Goal: Task Accomplishment & Management: Manage account settings

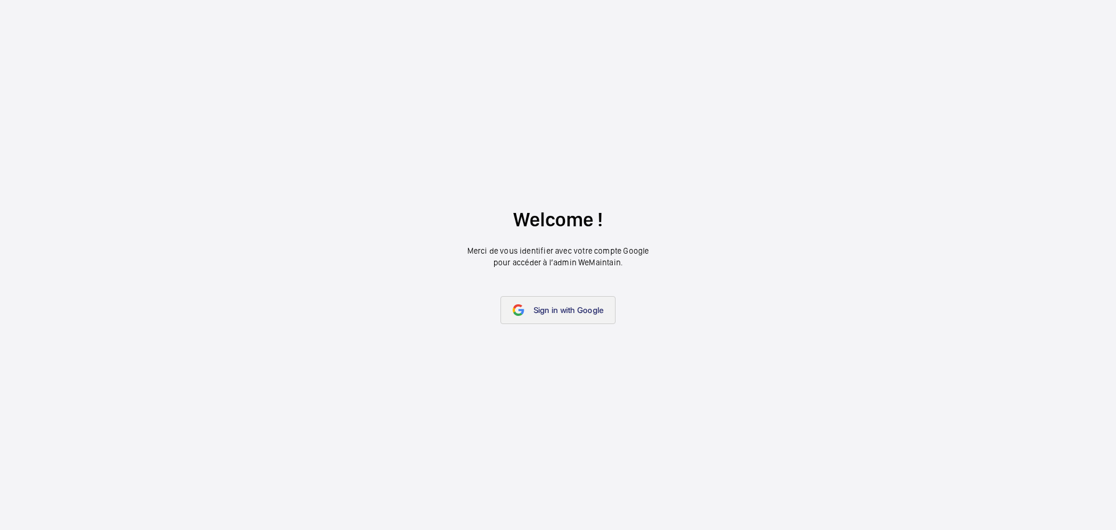
click at [539, 320] on link "Sign in with Google" at bounding box center [559, 310] width 116 height 28
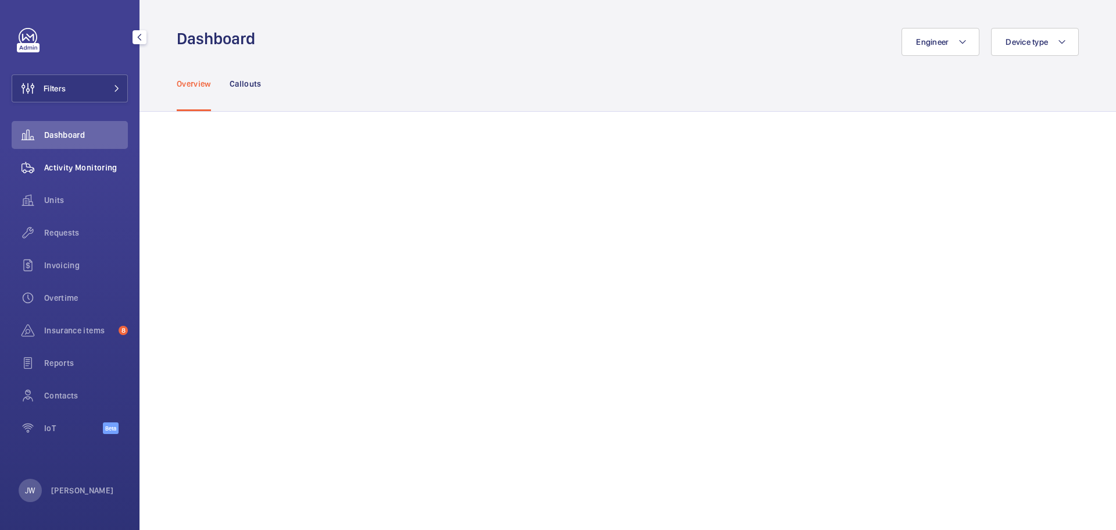
click at [101, 170] on span "Activity Monitoring" at bounding box center [86, 168] width 84 height 12
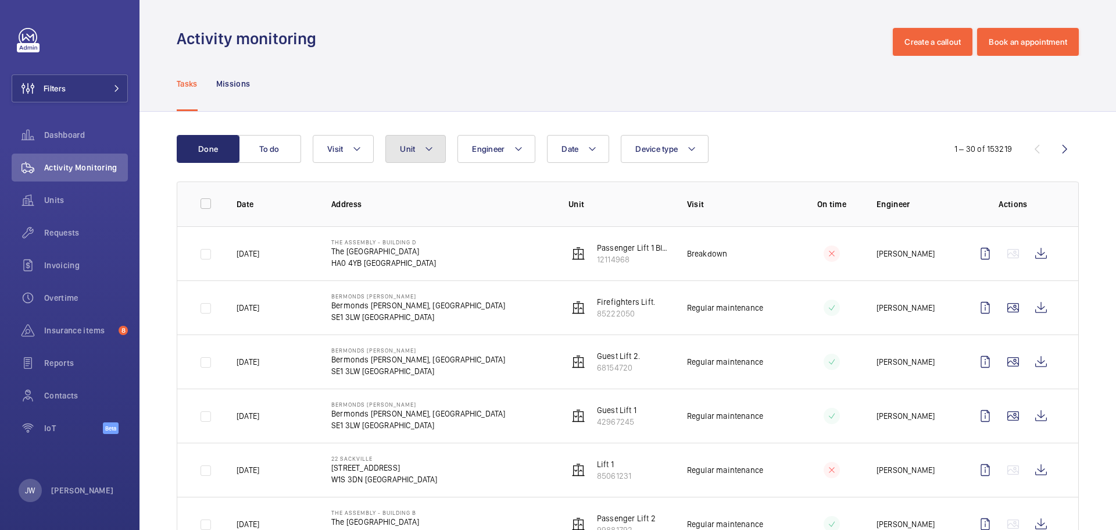
click at [434, 147] on button "Unit" at bounding box center [415, 149] width 60 height 28
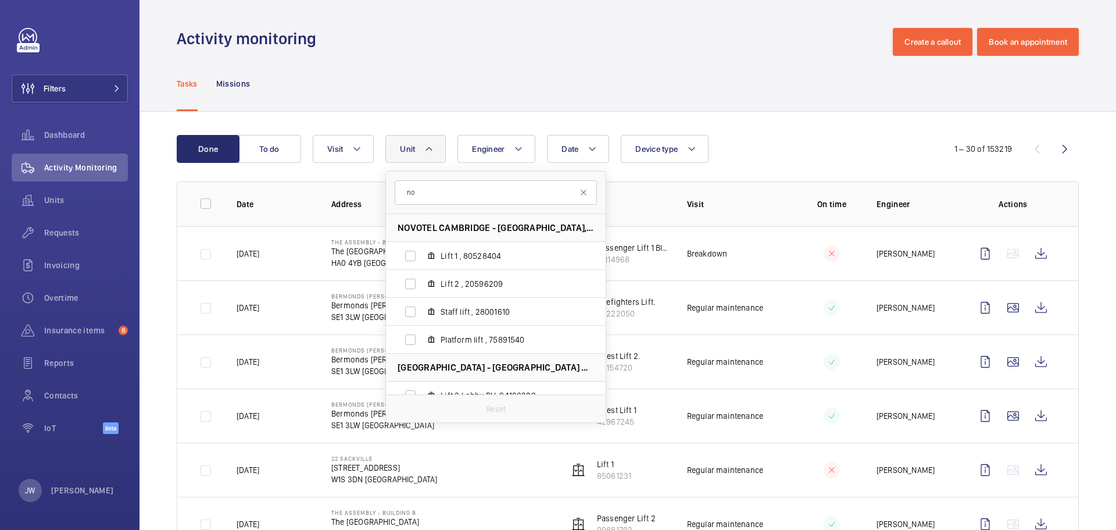
type input "n"
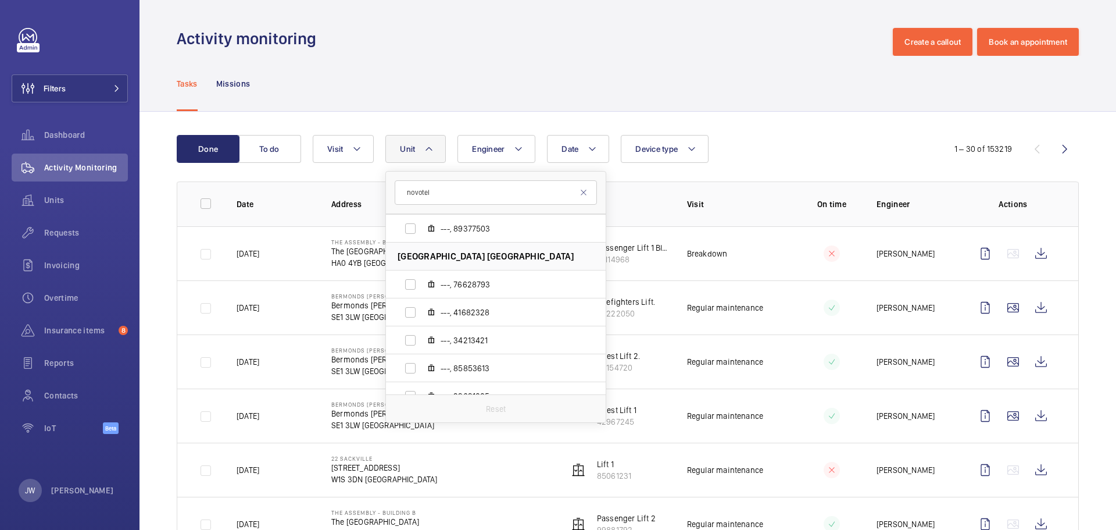
scroll to position [2035, 0]
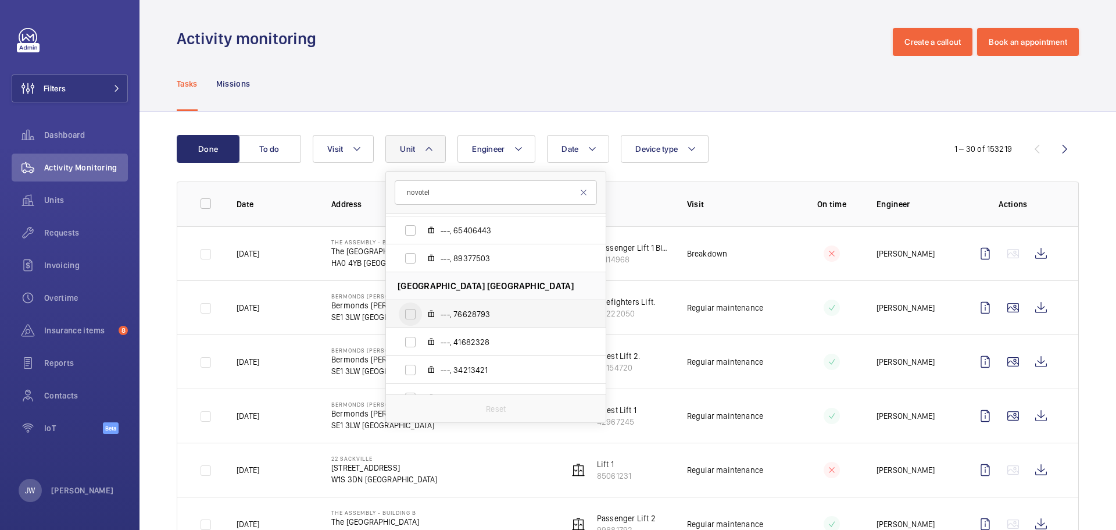
type input "novotel"
click at [410, 315] on input "---, 76628793" at bounding box center [410, 313] width 23 height 23
checkbox input "true"
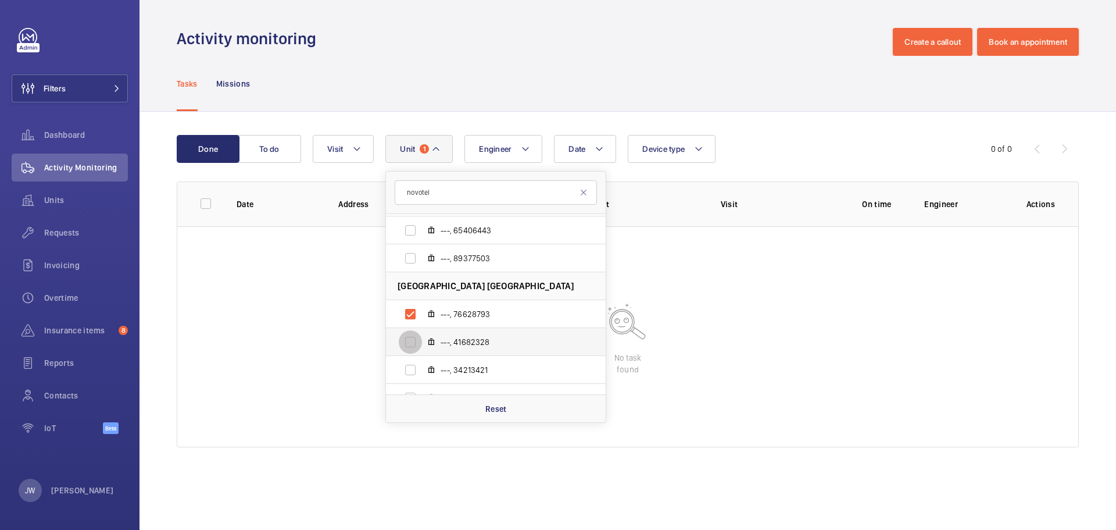
click at [408, 344] on input "---, 41682328" at bounding box center [410, 341] width 23 height 23
checkbox input "true"
click at [412, 367] on input "---, 34213421" at bounding box center [410, 369] width 23 height 23
checkbox input "true"
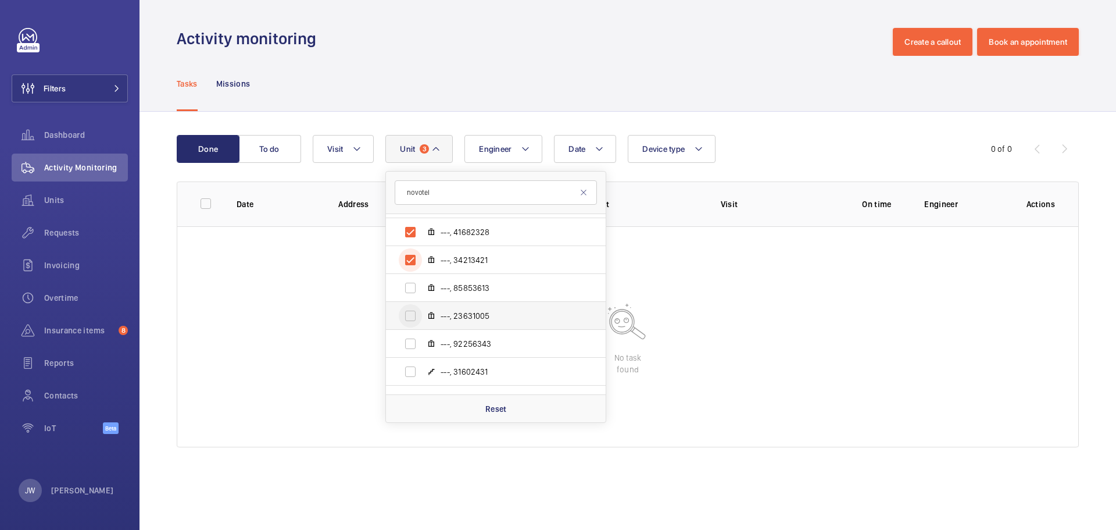
scroll to position [2151, 0]
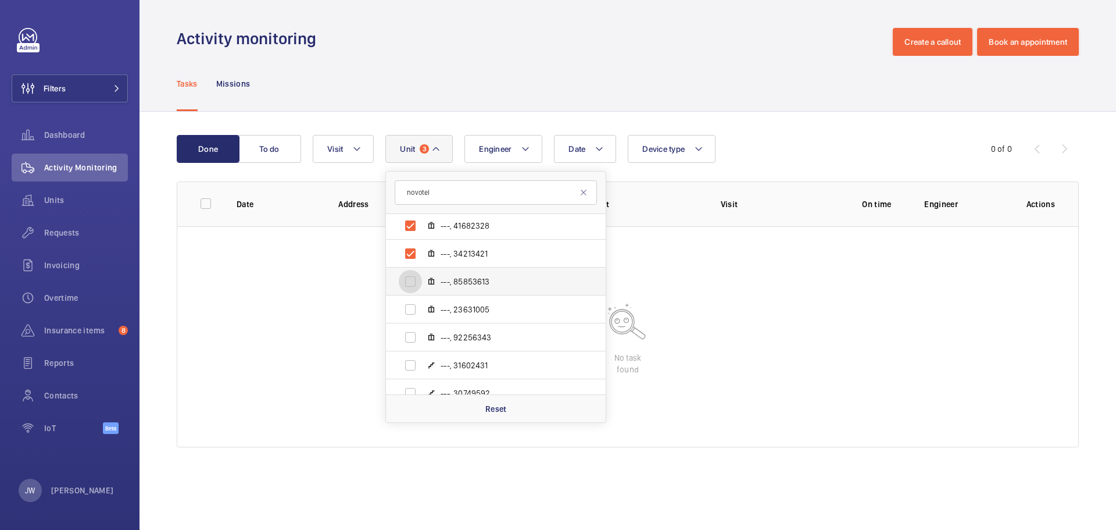
click at [409, 283] on input "---, 85853613" at bounding box center [410, 281] width 23 height 23
checkbox input "true"
click at [414, 309] on input "---, 23631005" at bounding box center [410, 309] width 23 height 23
checkbox input "true"
click at [411, 336] on input "---, 92256343" at bounding box center [410, 337] width 23 height 23
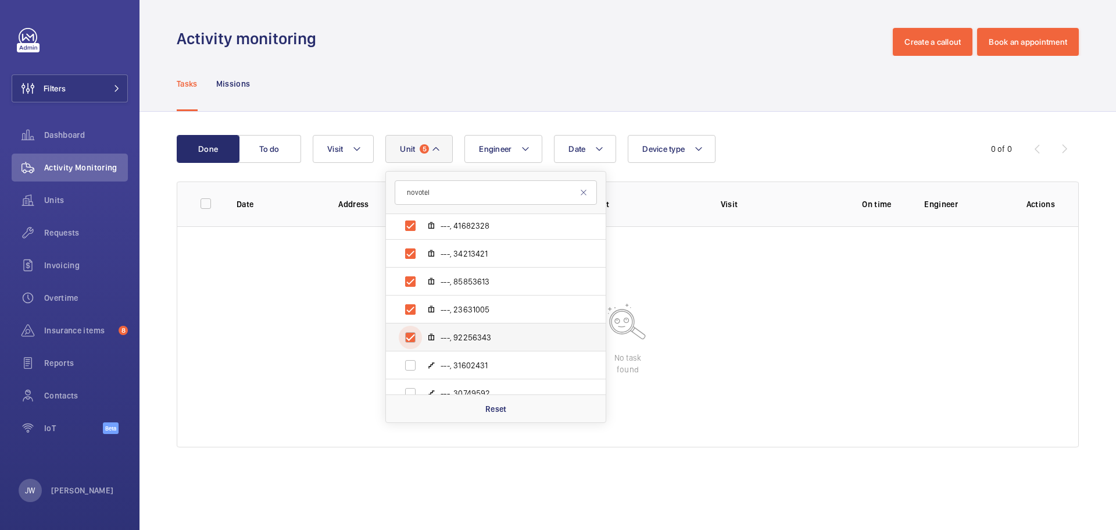
checkbox input "true"
click at [414, 362] on input "---, 31602431" at bounding box center [410, 364] width 23 height 23
checkbox input "true"
click at [410, 337] on input "---, 30749592" at bounding box center [410, 334] width 23 height 23
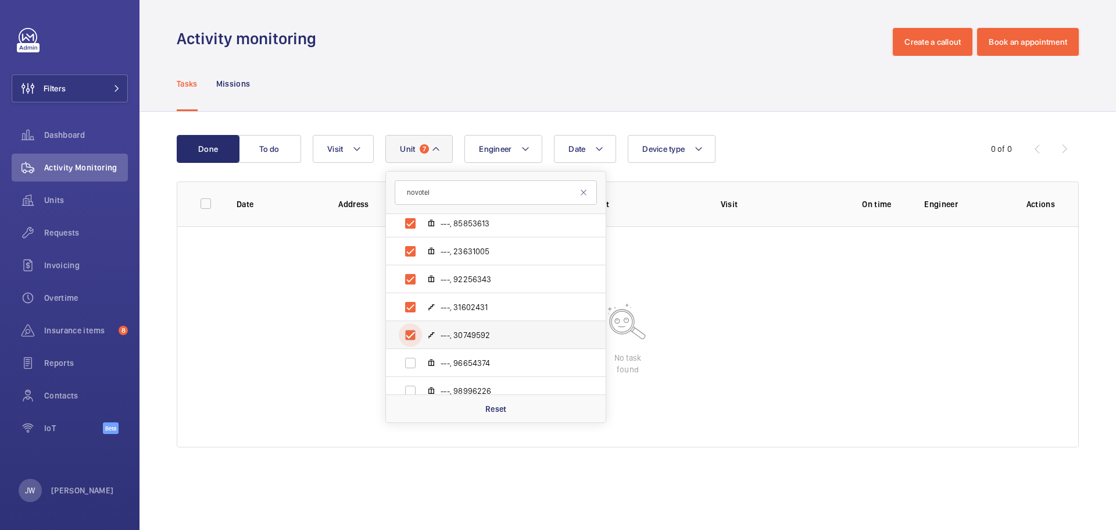
checkbox input "true"
click at [410, 361] on input "---, 96654374" at bounding box center [410, 362] width 23 height 23
checkbox input "true"
click at [411, 338] on input "---, 98996226" at bounding box center [410, 332] width 23 height 23
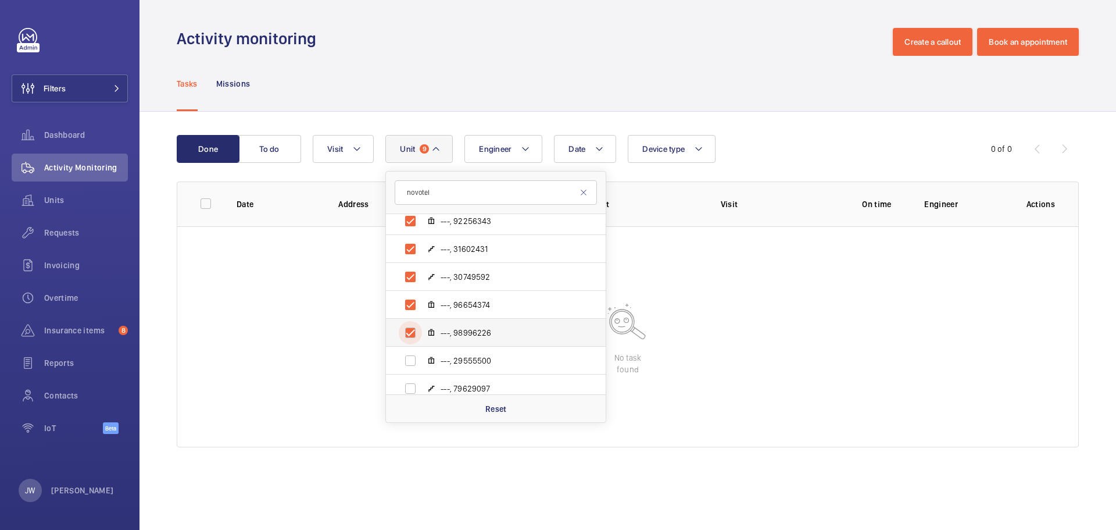
checkbox input "true"
click at [414, 358] on input "---, 29555500" at bounding box center [410, 360] width 23 height 23
checkbox input "true"
click at [410, 334] on input "---, 79629097" at bounding box center [410, 330] width 23 height 23
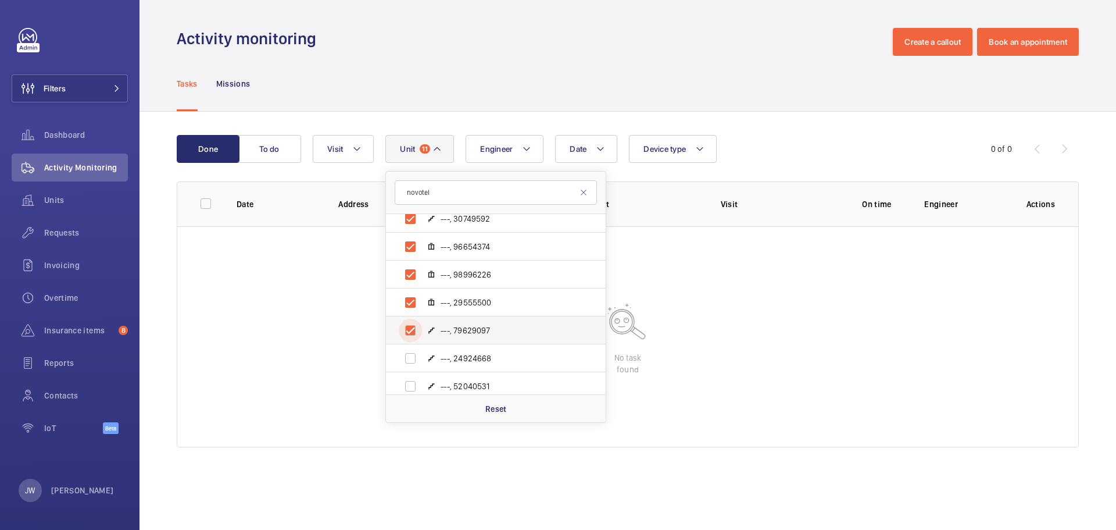
checkbox input "true"
click at [412, 355] on input "---, 24924668" at bounding box center [410, 358] width 23 height 23
checkbox input "true"
click at [411, 381] on input "---, 52040531" at bounding box center [410, 385] width 23 height 23
checkbox input "true"
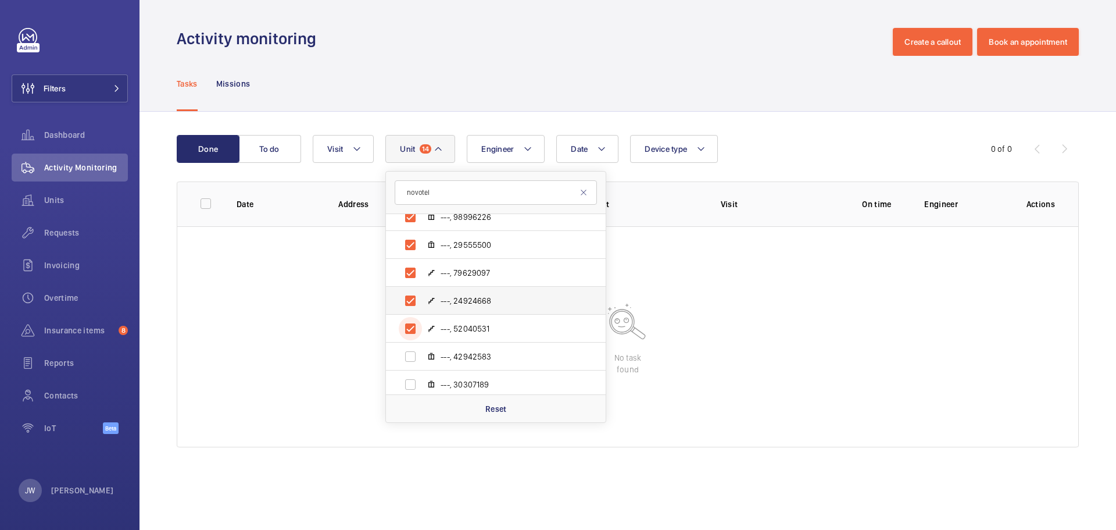
scroll to position [2384, 0]
click at [412, 355] on input "---, 42942583" at bounding box center [410, 355] width 23 height 23
checkbox input "true"
click at [409, 384] on input "---, 30307189" at bounding box center [410, 383] width 23 height 23
checkbox input "true"
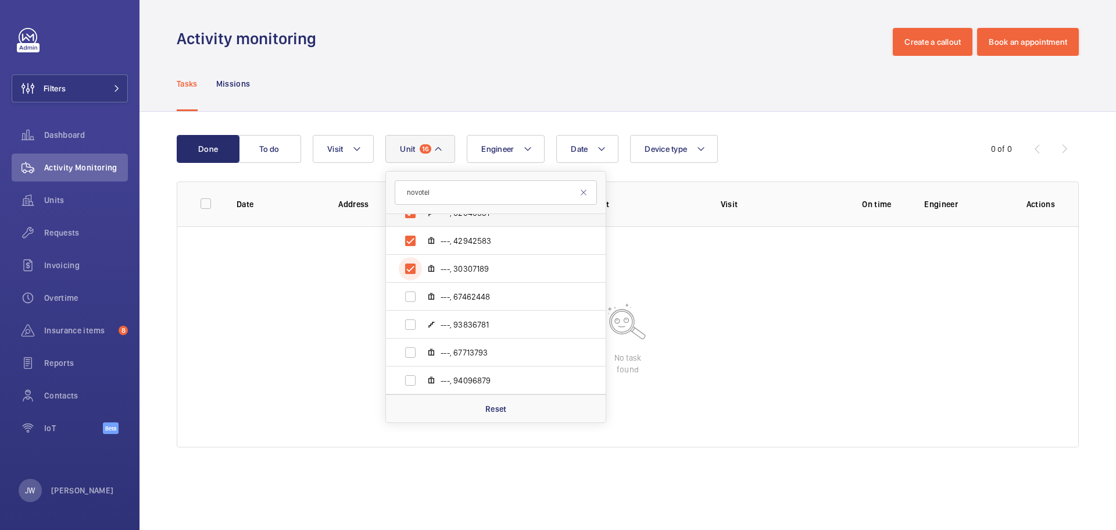
scroll to position [2500, 0]
click at [412, 295] on input "---, 67462448" at bounding box center [410, 295] width 23 height 23
checkbox input "true"
click at [409, 319] on input "---, 93836781" at bounding box center [410, 323] width 23 height 23
checkbox input "true"
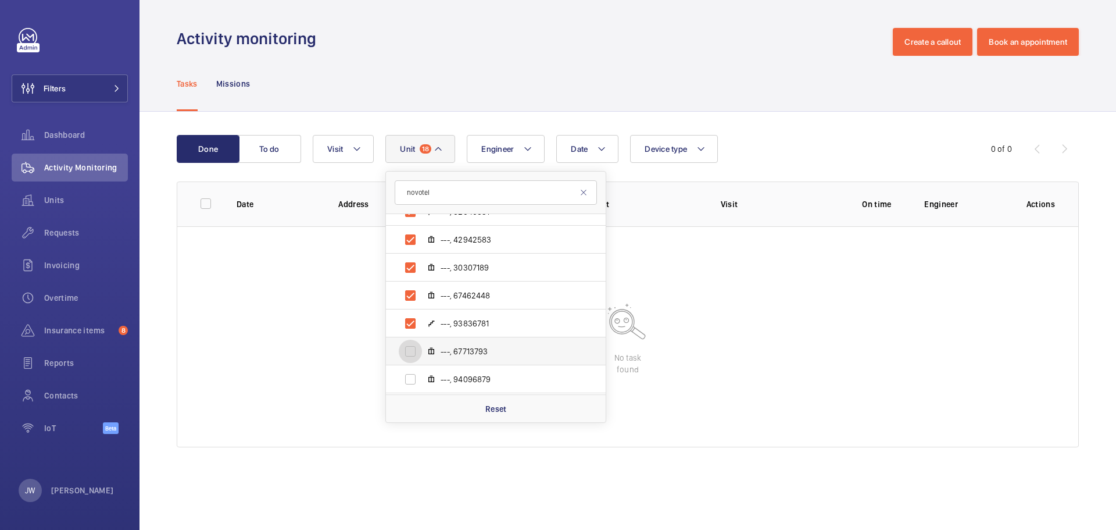
click at [409, 347] on input "---, 67713793" at bounding box center [410, 351] width 23 height 23
checkbox input "true"
click at [412, 375] on input "---, 94096879" at bounding box center [410, 378] width 23 height 23
checkbox input "true"
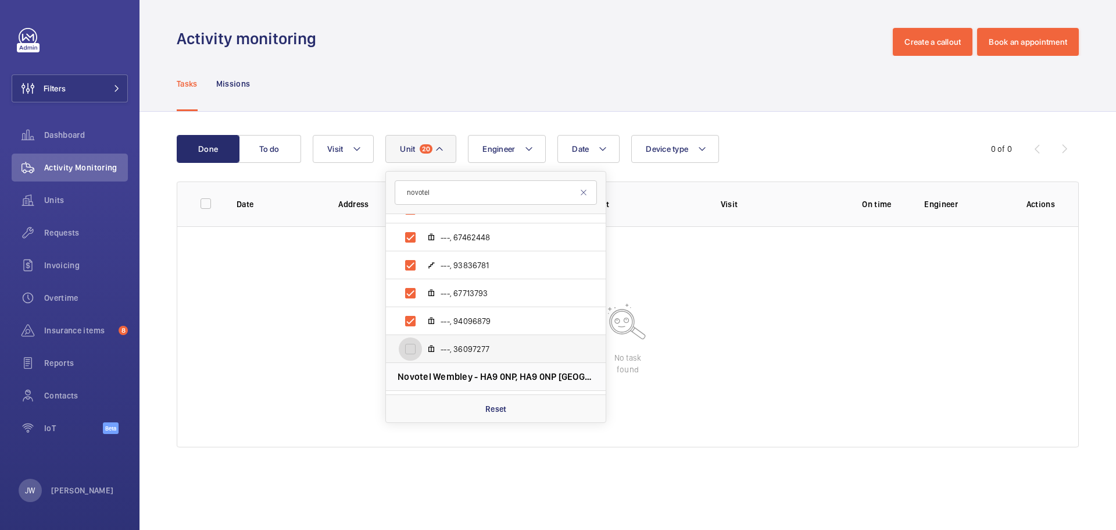
click at [413, 348] on input "---, 36097277" at bounding box center [410, 348] width 23 height 23
checkbox input "true"
click at [313, 289] on wm-front-table-empty-state "No task found" at bounding box center [627, 336] width 901 height 221
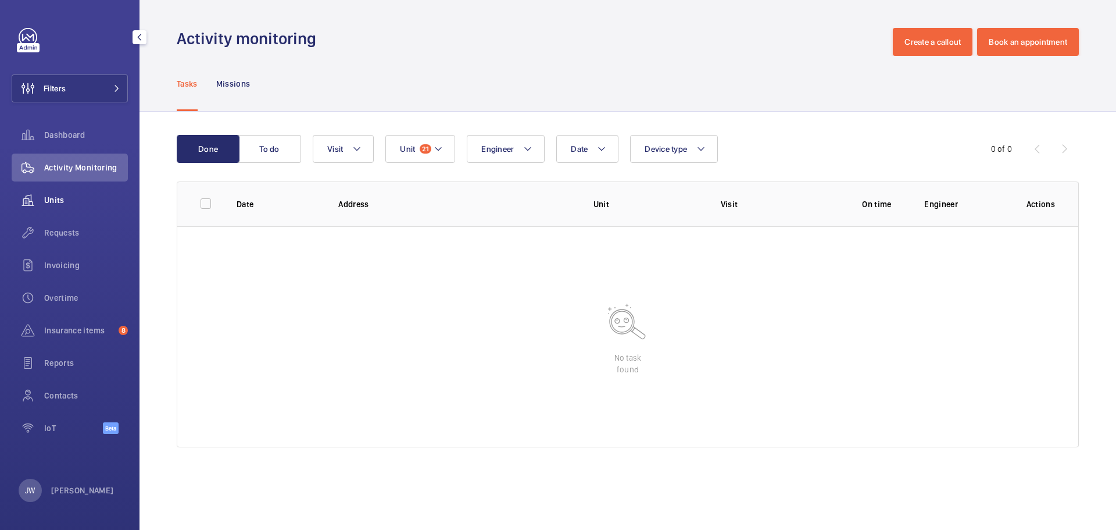
click at [95, 199] on span "Units" at bounding box center [86, 200] width 84 height 12
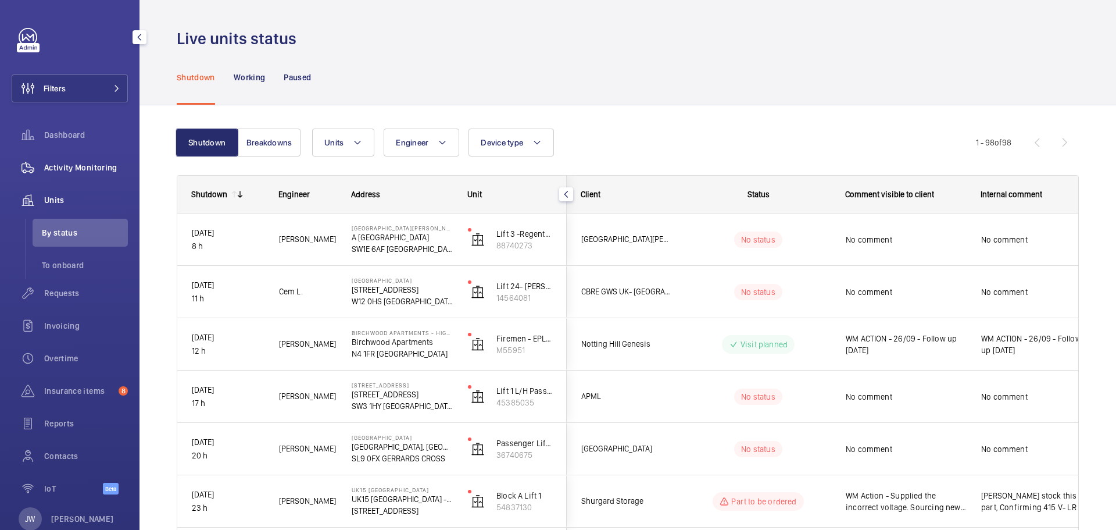
click at [91, 166] on span "Activity Monitoring" at bounding box center [86, 168] width 84 height 12
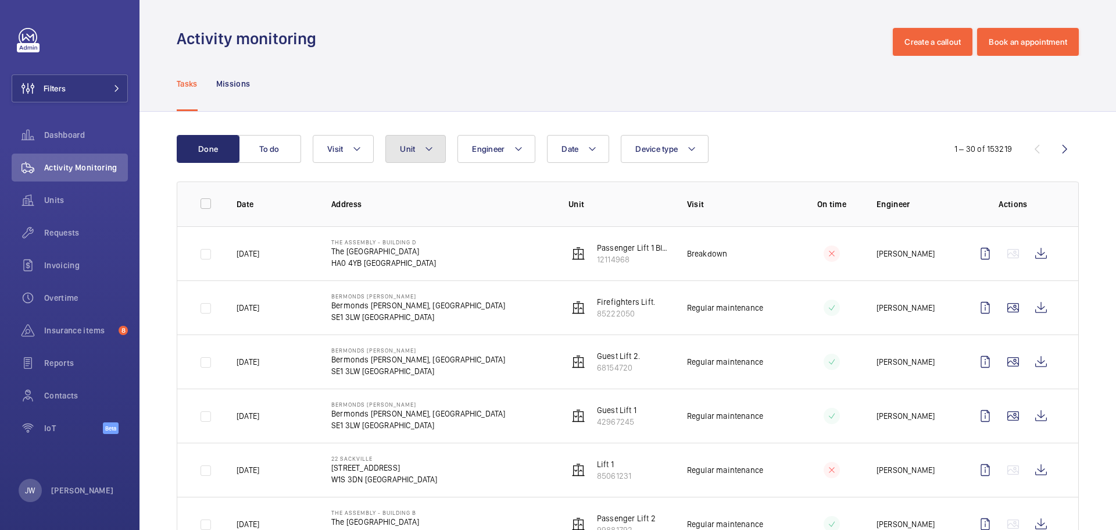
click at [436, 147] on button "Unit" at bounding box center [415, 149] width 60 height 28
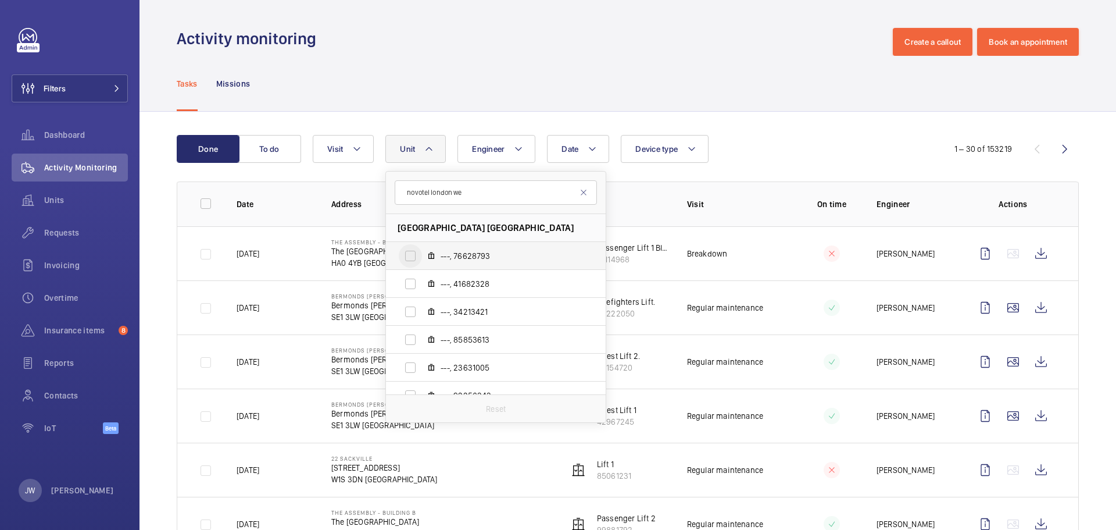
type input "novotel london we"
click at [412, 255] on input "---, 76628793" at bounding box center [410, 255] width 23 height 23
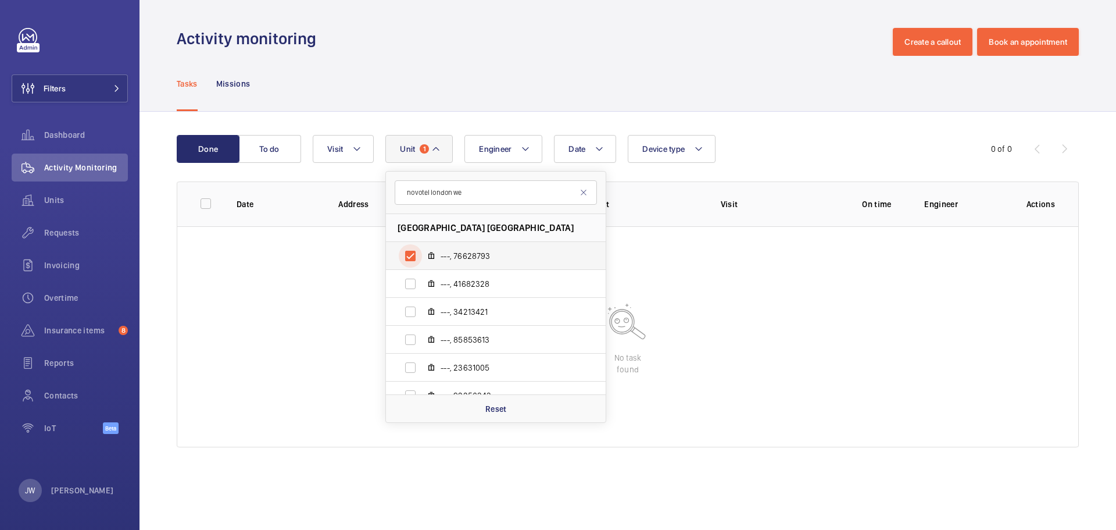
click at [412, 255] on input "---, 76628793" at bounding box center [410, 255] width 23 height 23
checkbox input "false"
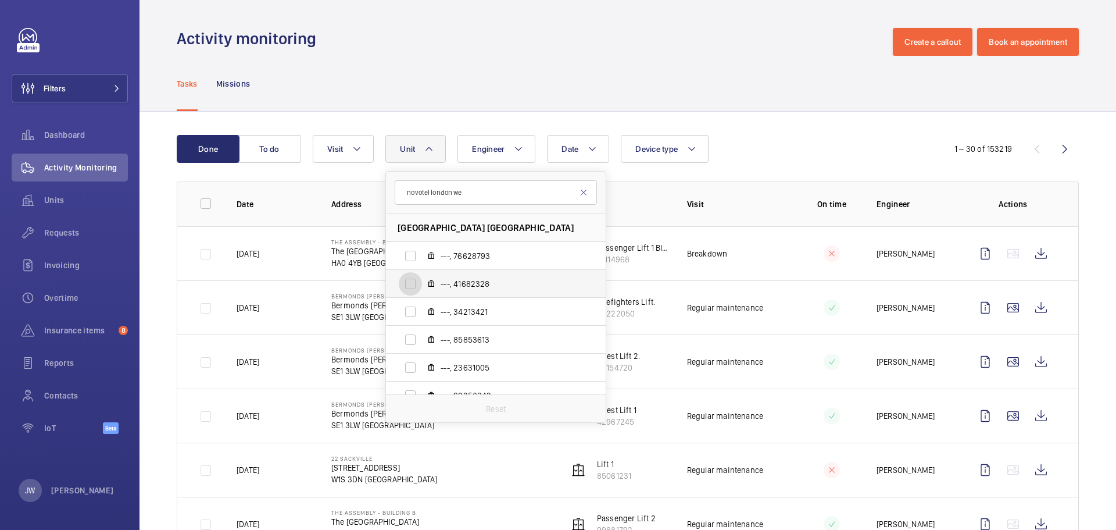
click at [409, 280] on input "---, 41682328" at bounding box center [410, 283] width 23 height 23
checkbox input "true"
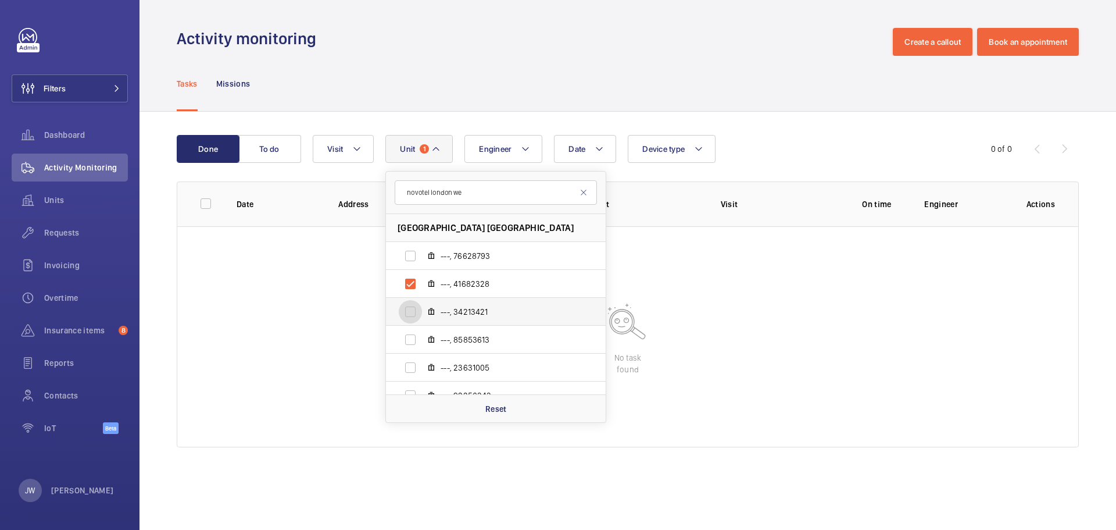
click at [412, 308] on input "---, 34213421" at bounding box center [410, 311] width 23 height 23
click at [405, 313] on input "---, 34213421" at bounding box center [410, 311] width 23 height 23
checkbox input "false"
click at [409, 284] on input "---, 41682328" at bounding box center [410, 283] width 23 height 23
checkbox input "false"
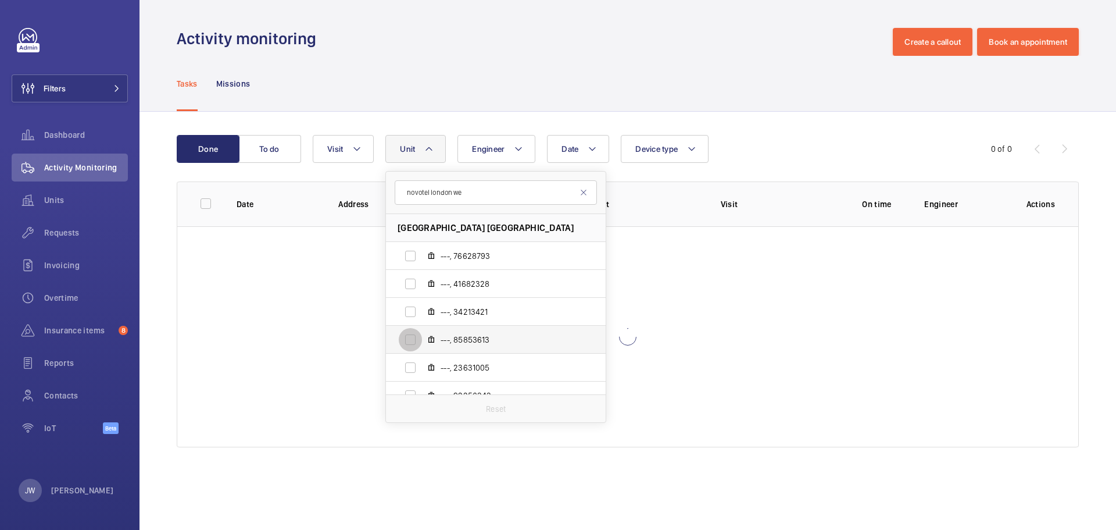
click at [412, 339] on input "---, 85853613" at bounding box center [410, 339] width 23 height 23
checkbox input "true"
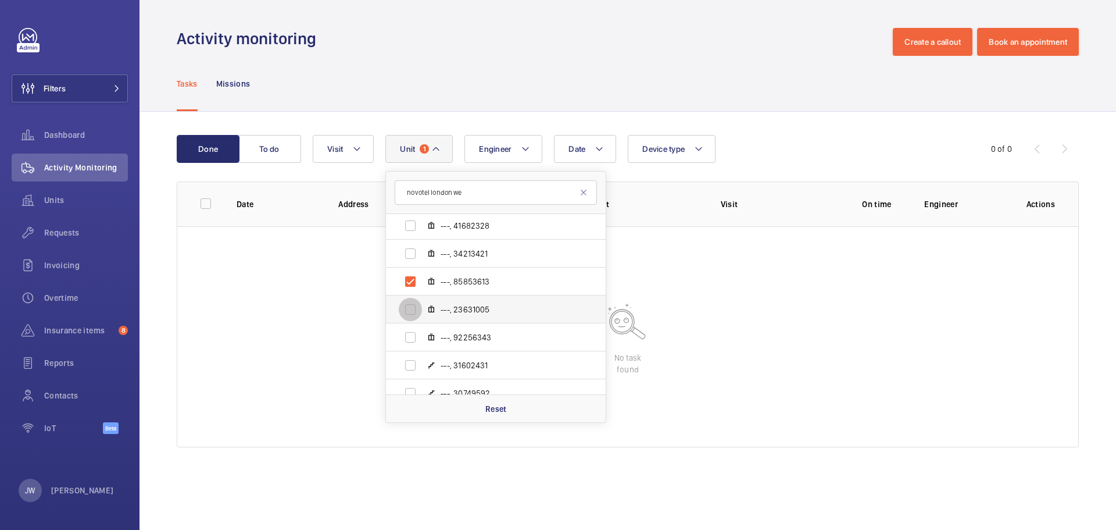
click at [410, 307] on input "---, 23631005" at bounding box center [410, 309] width 23 height 23
checkbox input "true"
click at [408, 330] on input "---, 92256343" at bounding box center [410, 337] width 23 height 23
checkbox input "true"
click at [408, 281] on input "---, 85853613" at bounding box center [410, 281] width 23 height 23
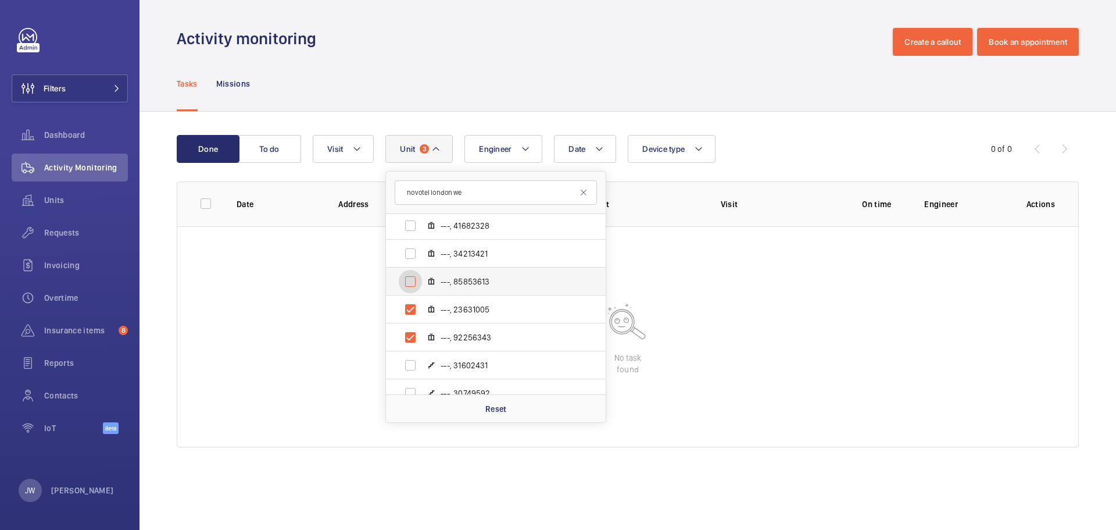
checkbox input "false"
click at [408, 309] on input "---, 23631005" at bounding box center [410, 309] width 23 height 23
checkbox input "false"
click at [410, 356] on input "---, 31602431" at bounding box center [410, 364] width 23 height 23
checkbox input "true"
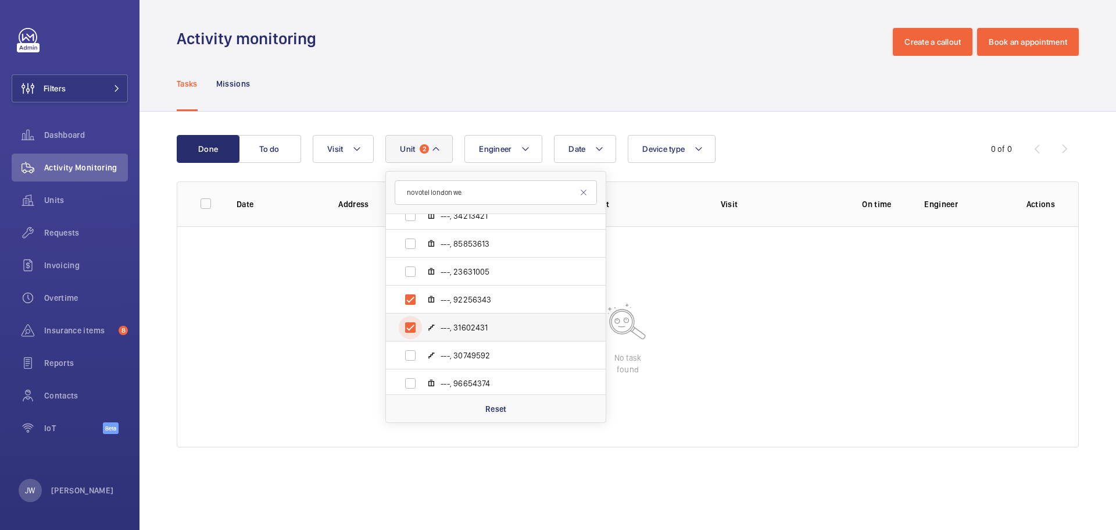
scroll to position [116, 0]
click at [412, 279] on input "---, 92256343" at bounding box center [410, 278] width 23 height 23
checkbox input "false"
click at [411, 333] on input "---, 30749592" at bounding box center [410, 334] width 23 height 23
checkbox input "true"
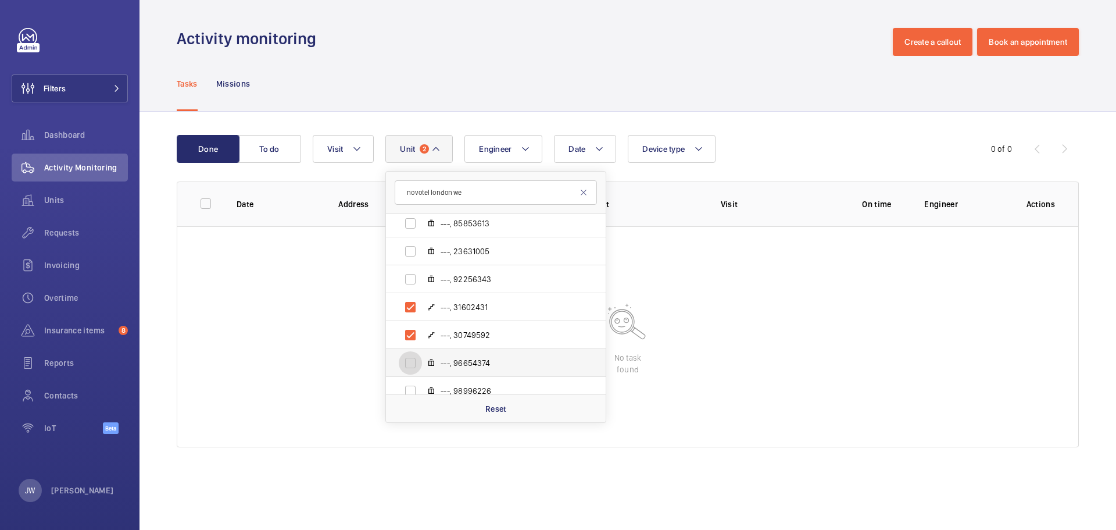
click at [410, 356] on input "---, 96654374" at bounding box center [410, 362] width 23 height 23
checkbox input "true"
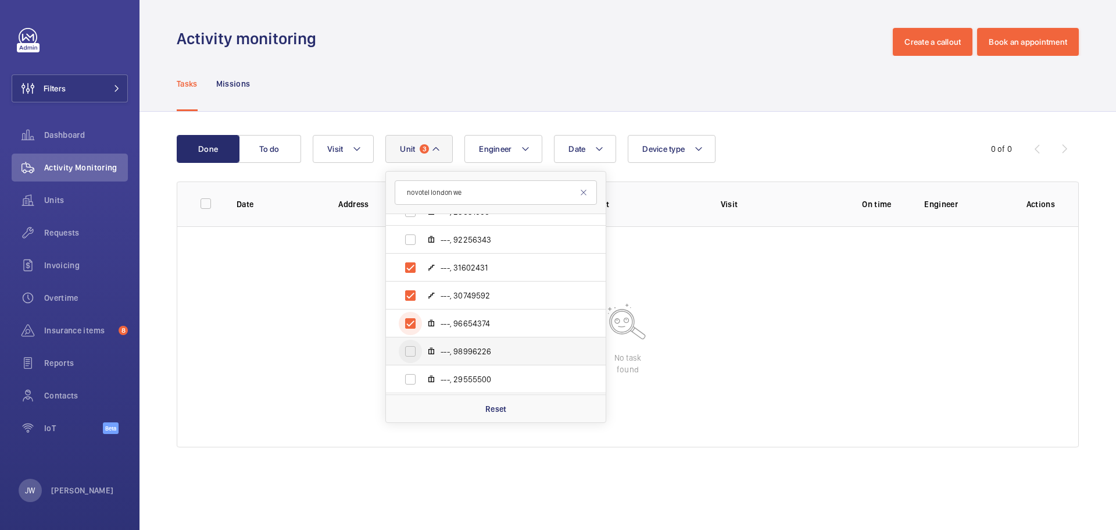
scroll to position [174, 0]
click at [409, 332] on input "---, 98996226" at bounding box center [410, 332] width 23 height 23
checkbox input "true"
click at [412, 359] on input "---, 29555500" at bounding box center [410, 360] width 23 height 23
checkbox input "true"
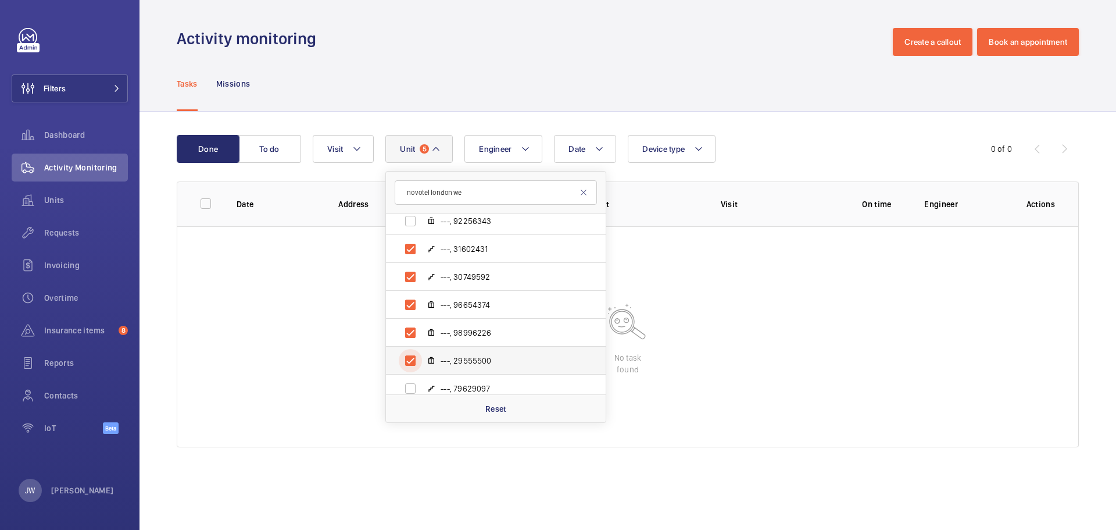
scroll to position [233, 0]
click at [412, 330] on input "---, 79629097" at bounding box center [410, 330] width 23 height 23
checkbox input "true"
click at [410, 355] on input "---, 24924668" at bounding box center [410, 358] width 23 height 23
checkbox input "true"
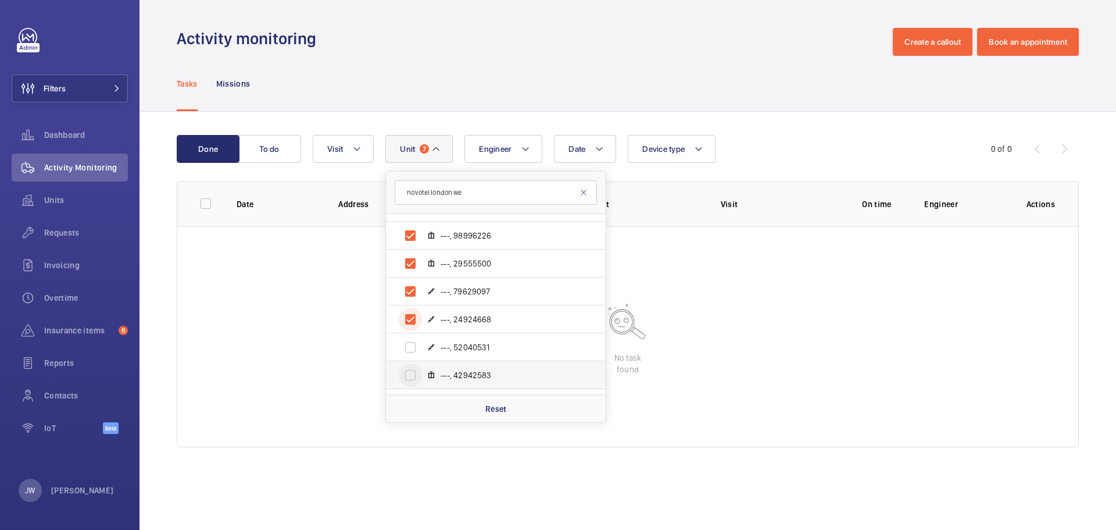
scroll to position [291, 0]
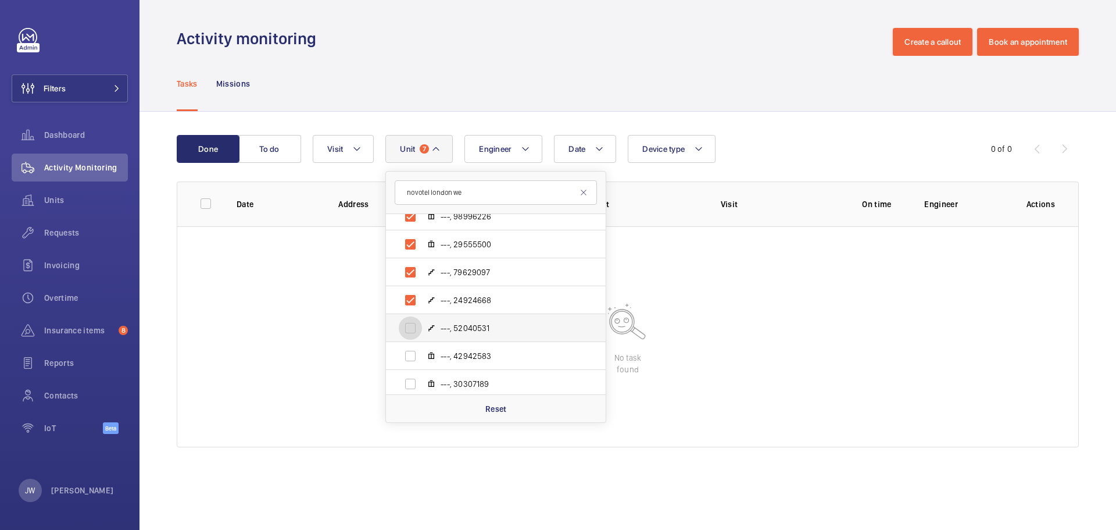
click at [410, 333] on input "---, 52040531" at bounding box center [410, 327] width 23 height 23
checkbox input "true"
click at [413, 353] on input "---, 42942583" at bounding box center [410, 355] width 23 height 23
checkbox input "true"
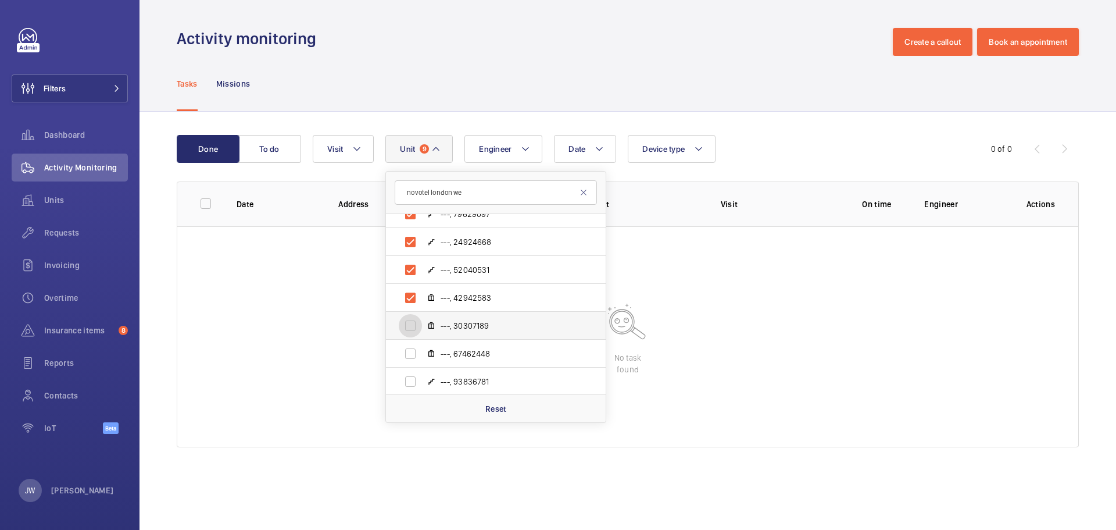
click at [412, 329] on input "---, 30307189" at bounding box center [410, 325] width 23 height 23
checkbox input "true"
click at [410, 353] on input "---, 67462448" at bounding box center [410, 353] width 23 height 23
checkbox input "true"
click at [412, 381] on input "---, 93836781" at bounding box center [410, 381] width 23 height 23
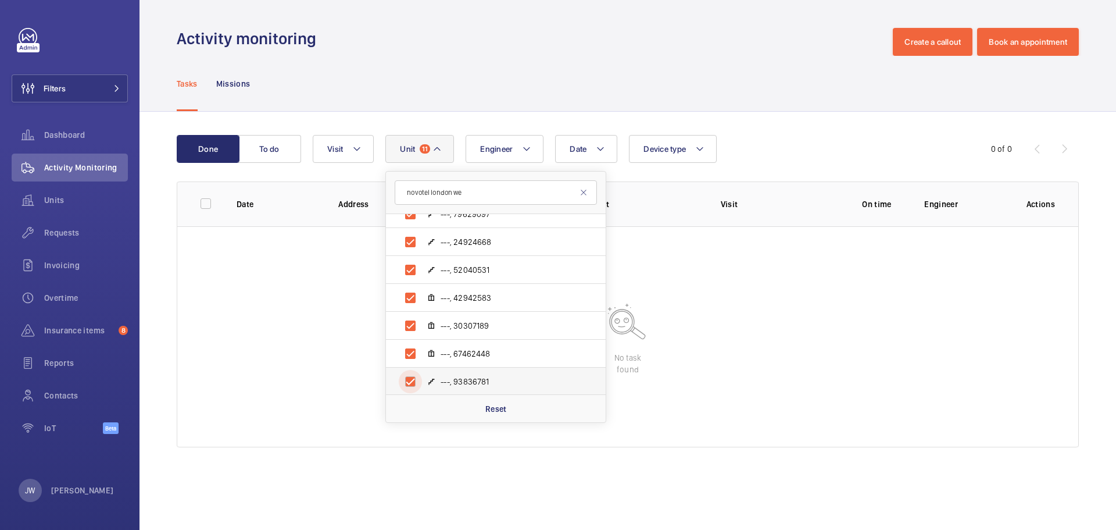
checkbox input "true"
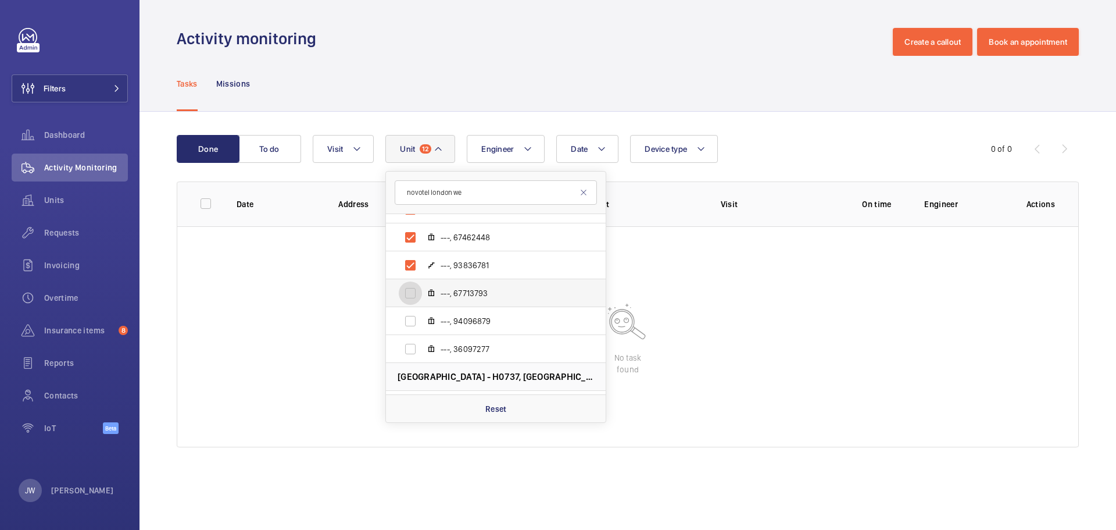
click at [411, 292] on input "---, 67713793" at bounding box center [410, 292] width 23 height 23
checkbox input "true"
click at [413, 325] on input "---, 94096879" at bounding box center [410, 320] width 23 height 23
checkbox input "true"
click at [408, 349] on input "---, 36097277" at bounding box center [410, 348] width 23 height 23
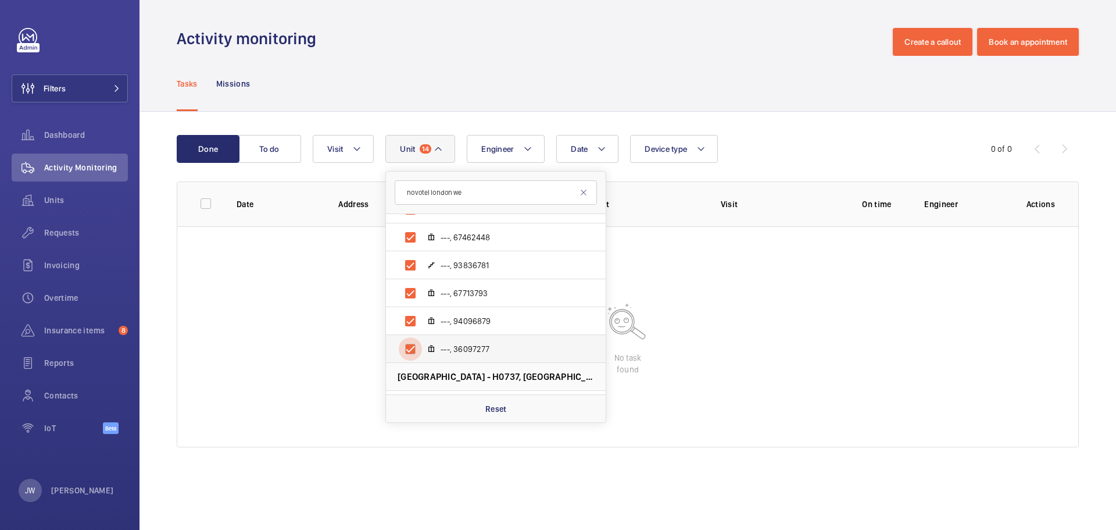
checkbox input "true"
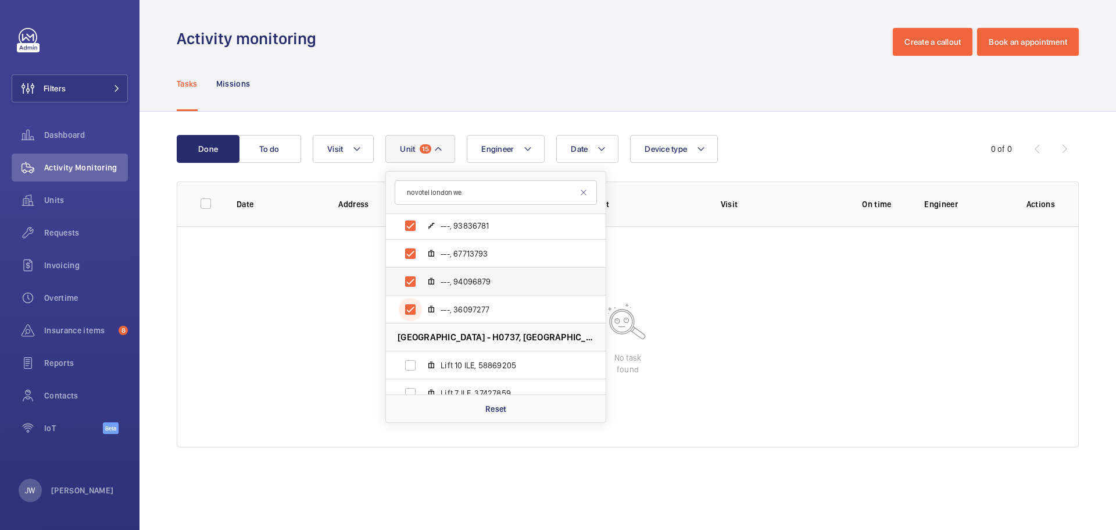
scroll to position [581, 0]
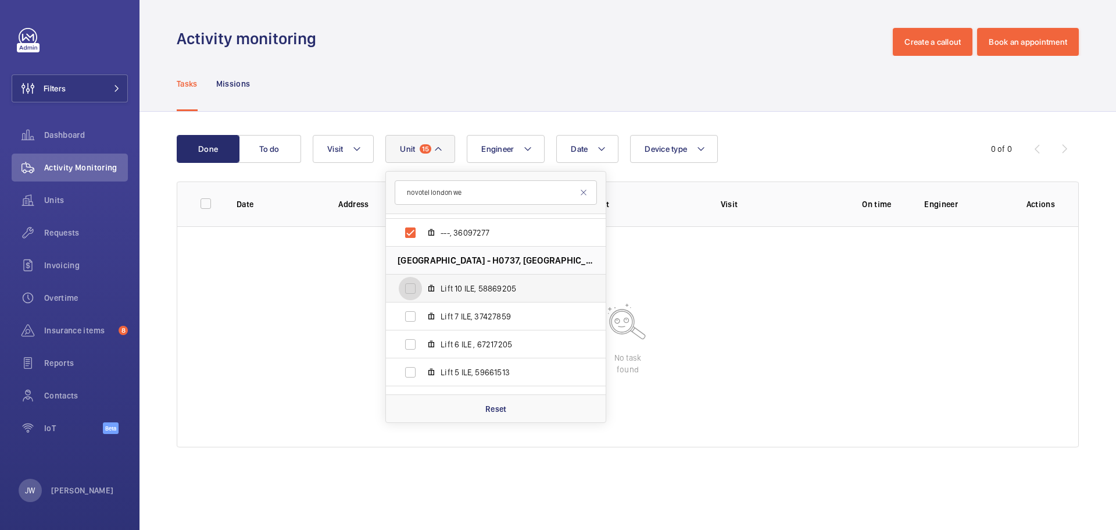
click at [410, 288] on input "Lift 10 ILE, 58869205" at bounding box center [410, 288] width 23 height 23
checkbox input "true"
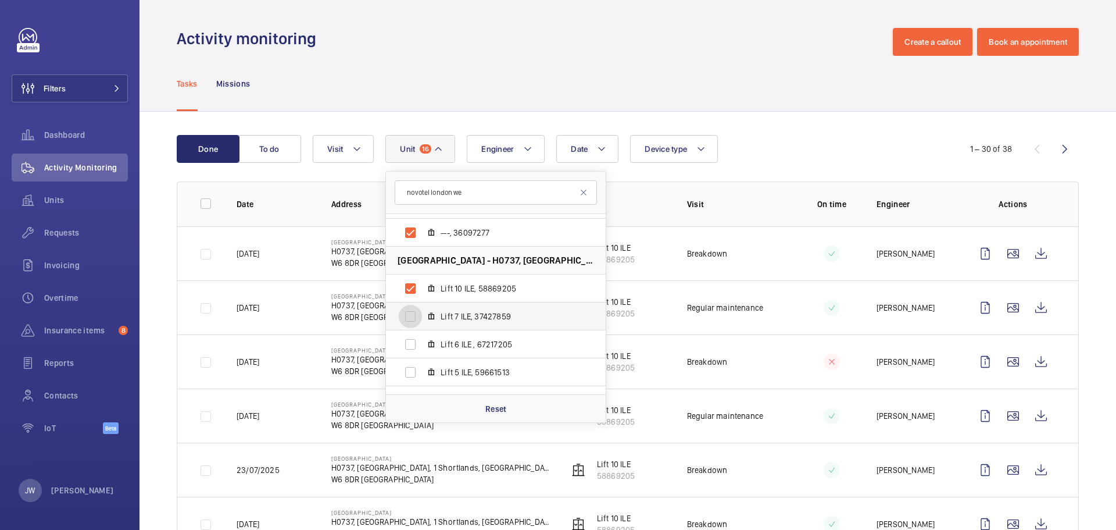
click at [413, 315] on input "Lift 7 ILE, 37427859" at bounding box center [410, 316] width 23 height 23
checkbox input "true"
click at [411, 348] on input "Lift 6 ILE , 67217205" at bounding box center [410, 344] width 23 height 23
checkbox input "true"
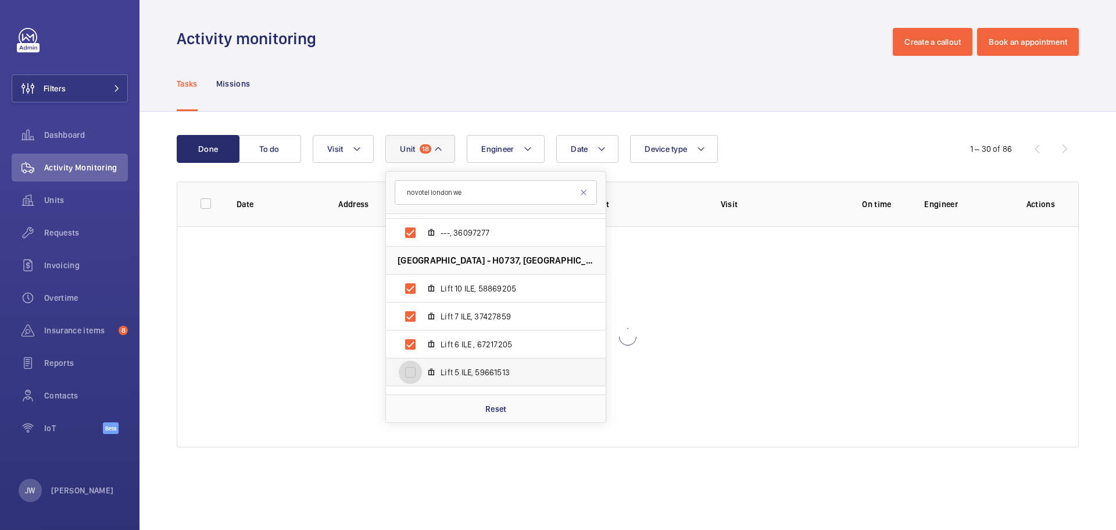
click at [414, 371] on input "Lift 5 ILE, 59661513" at bounding box center [410, 371] width 23 height 23
checkbox input "true"
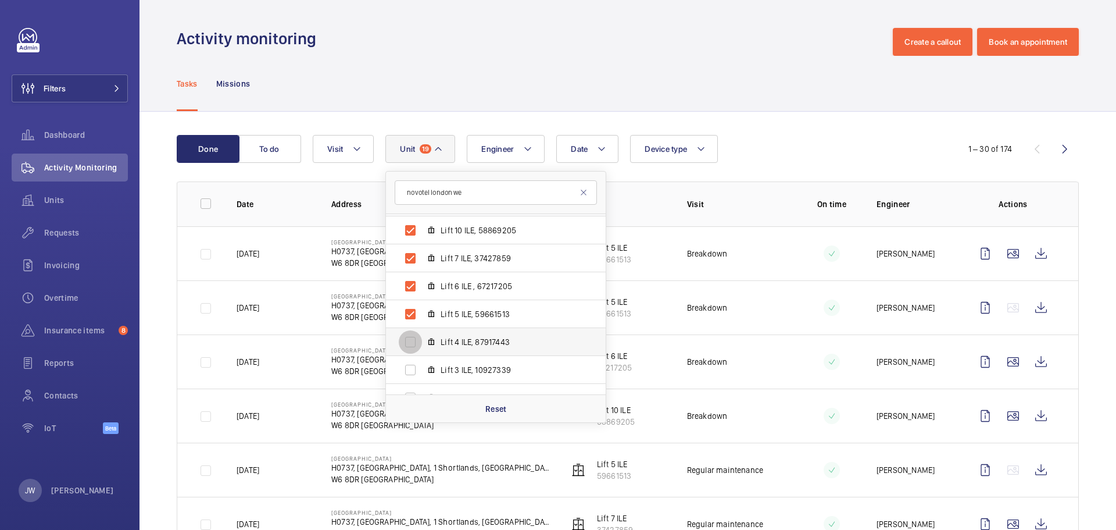
click at [406, 344] on input "Lift 4 ILE, 87917443" at bounding box center [410, 341] width 23 height 23
checkbox input "true"
click at [412, 367] on input "Lift 3 ILE, 10927339" at bounding box center [410, 369] width 23 height 23
checkbox input "true"
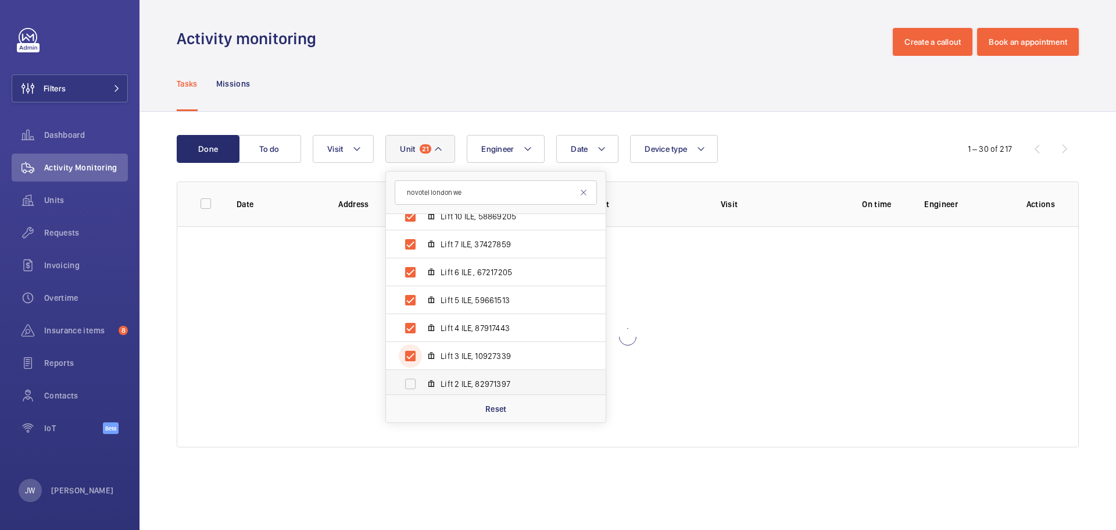
scroll to position [698, 0]
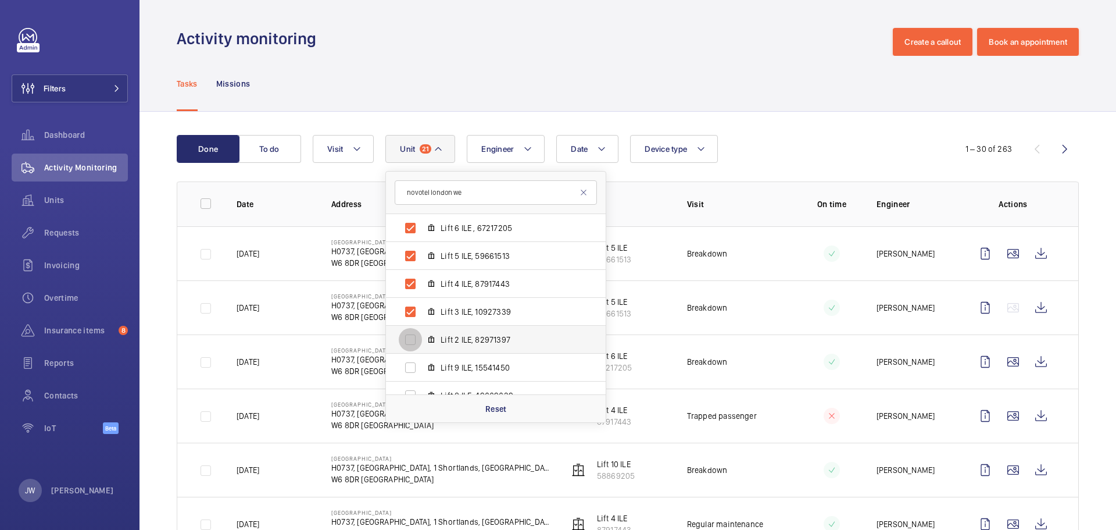
click at [409, 341] on input "Lift 2 ILE, 82971397" at bounding box center [410, 339] width 23 height 23
checkbox input "true"
click at [407, 370] on input "Lift 9 ILE, 15541450" at bounding box center [410, 367] width 23 height 23
checkbox input "true"
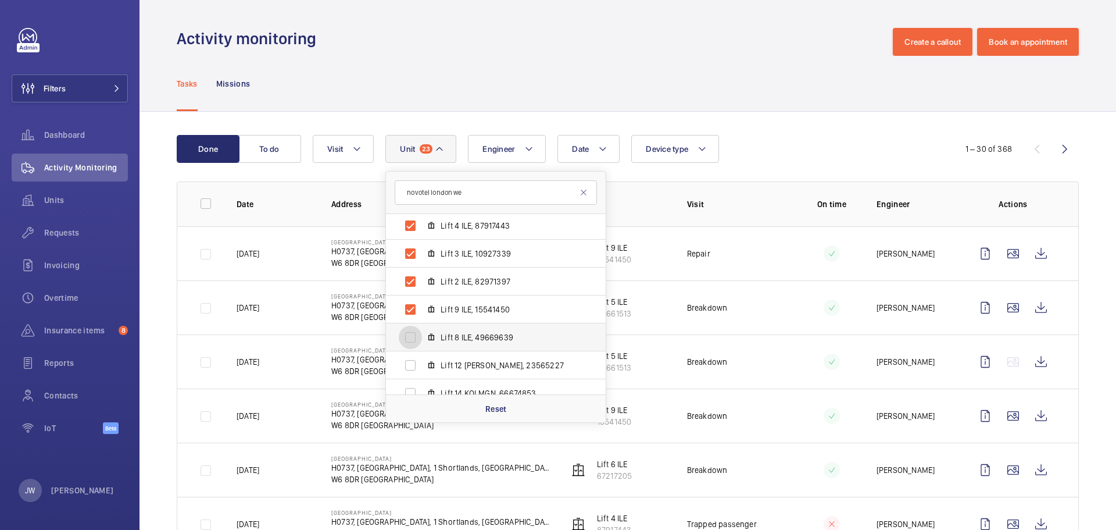
click at [413, 338] on input "Lift 8 ILE, 49669639" at bounding box center [410, 337] width 23 height 23
checkbox input "true"
click at [412, 365] on input "Lift 12 [PERSON_NAME], 23565227" at bounding box center [410, 364] width 23 height 23
checkbox input "true"
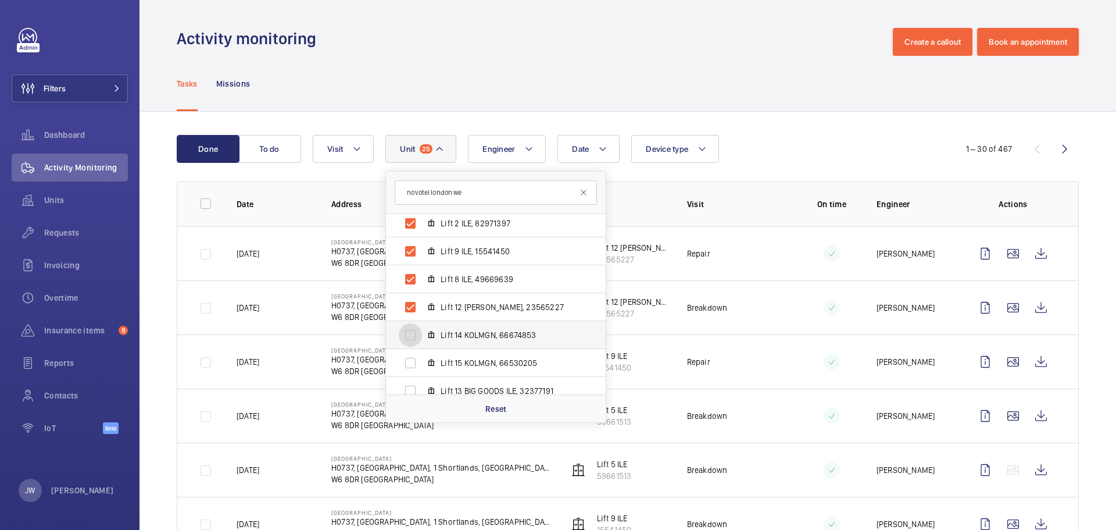
click at [412, 336] on input "Lift 14 KOLMGN, 66674853" at bounding box center [410, 334] width 23 height 23
checkbox input "true"
click at [412, 359] on input "Lift 15 KOLMGN, 66530205" at bounding box center [410, 362] width 23 height 23
checkbox input "true"
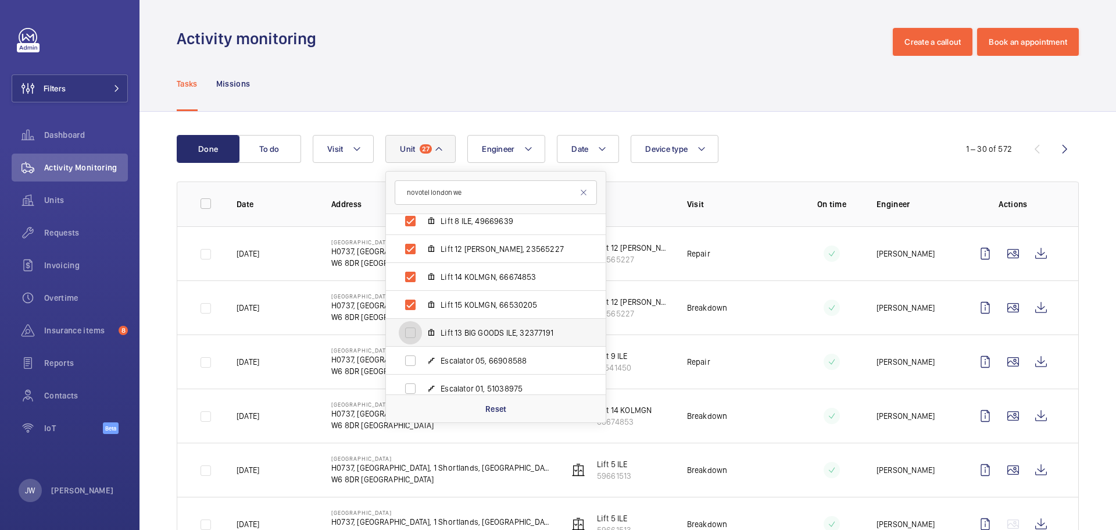
click at [407, 333] on input "Lift 13 BIG GOODS ILE, 32377191" at bounding box center [410, 332] width 23 height 23
checkbox input "true"
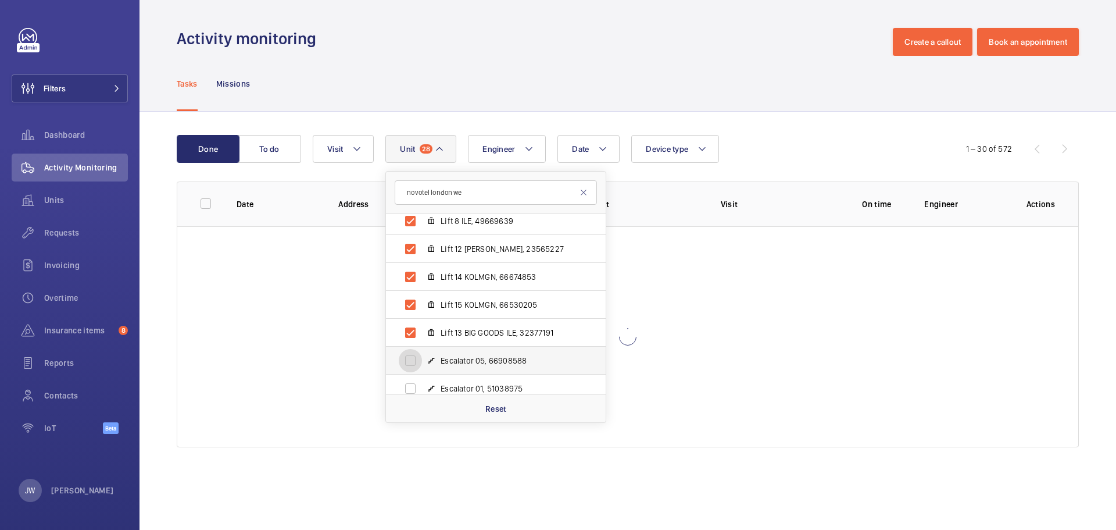
click at [409, 360] on input "Escalator 05, 66908588" at bounding box center [410, 360] width 23 height 23
checkbox input "true"
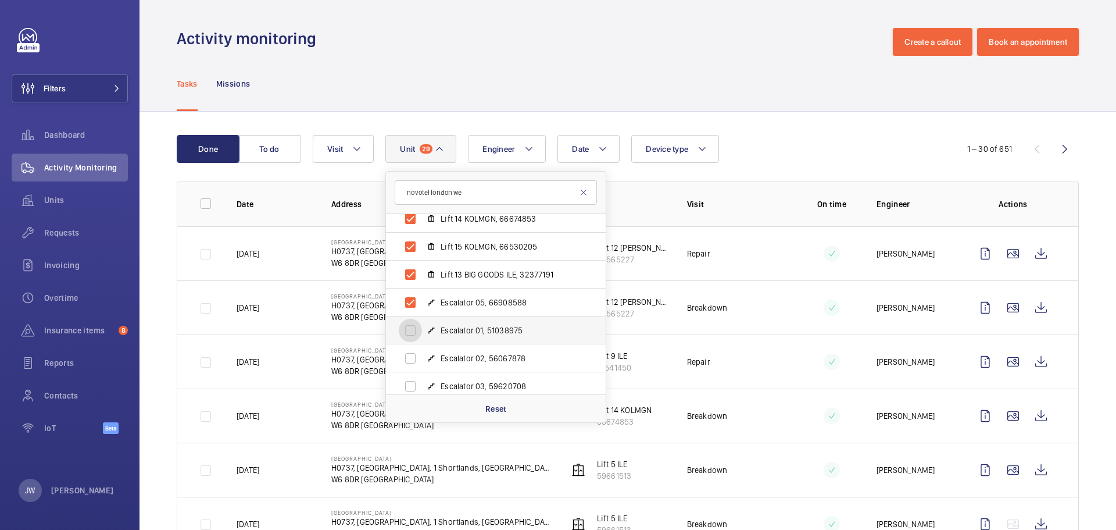
click at [412, 328] on input "Escalator 01, 51038975" at bounding box center [410, 330] width 23 height 23
checkbox input "true"
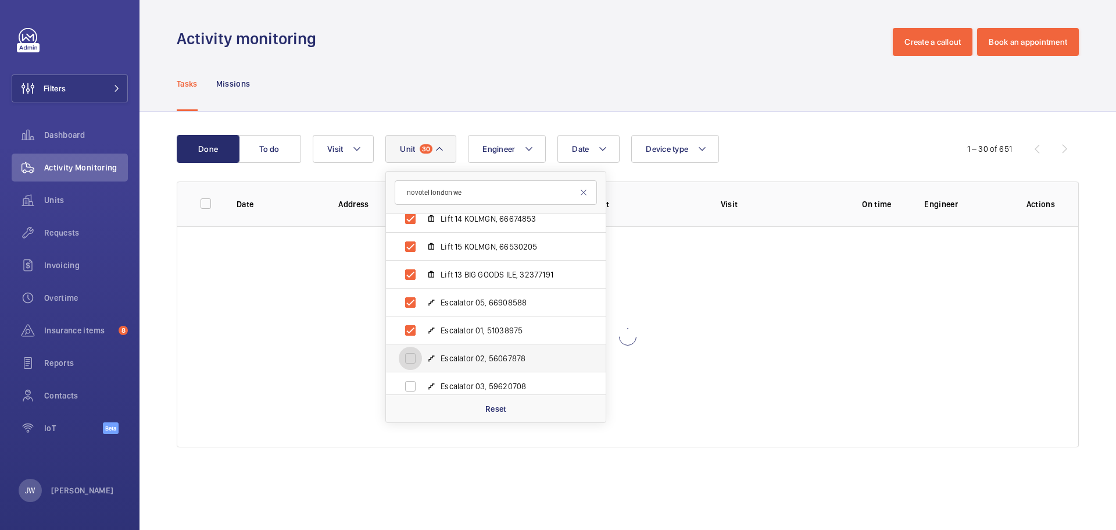
click at [412, 357] on input "Escalator 02, 56067878" at bounding box center [410, 358] width 23 height 23
checkbox input "true"
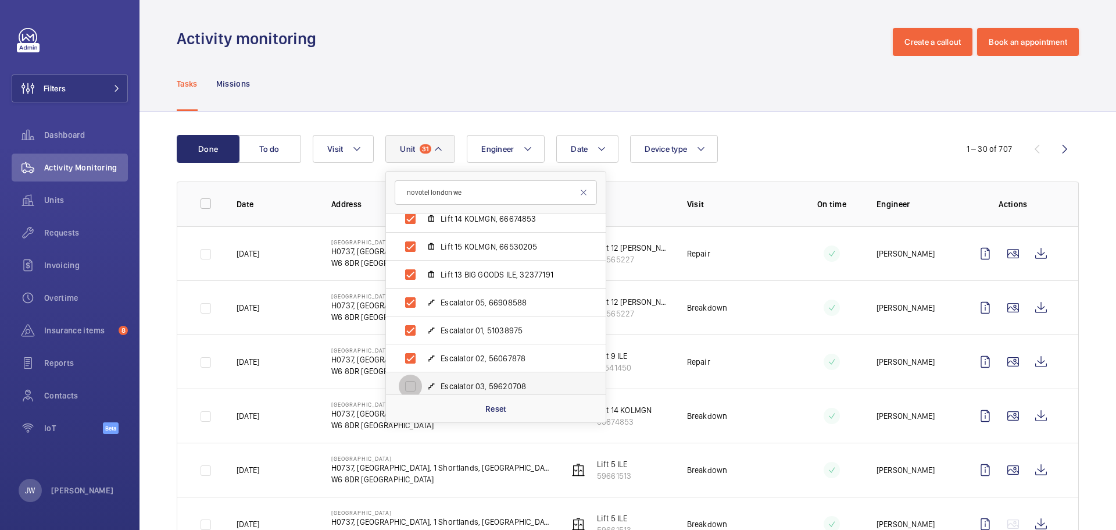
click at [414, 383] on input "Escalator 03, 59620708" at bounding box center [410, 385] width 23 height 23
checkbox input "true"
click at [412, 352] on input "Lift 11 ILE, 98008566" at bounding box center [410, 355] width 23 height 23
checkbox input "true"
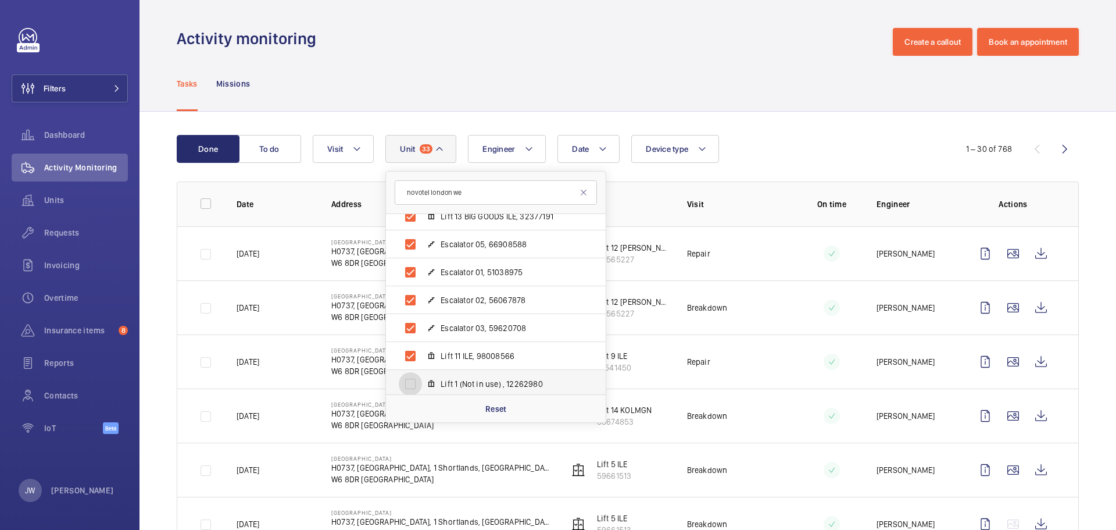
click at [410, 379] on input "Lift 1 (Not in use) , 12262980" at bounding box center [410, 383] width 23 height 23
checkbox input "true"
click at [414, 349] on input "Escalator 04, 20588168" at bounding box center [410, 353] width 23 height 23
checkbox input "true"
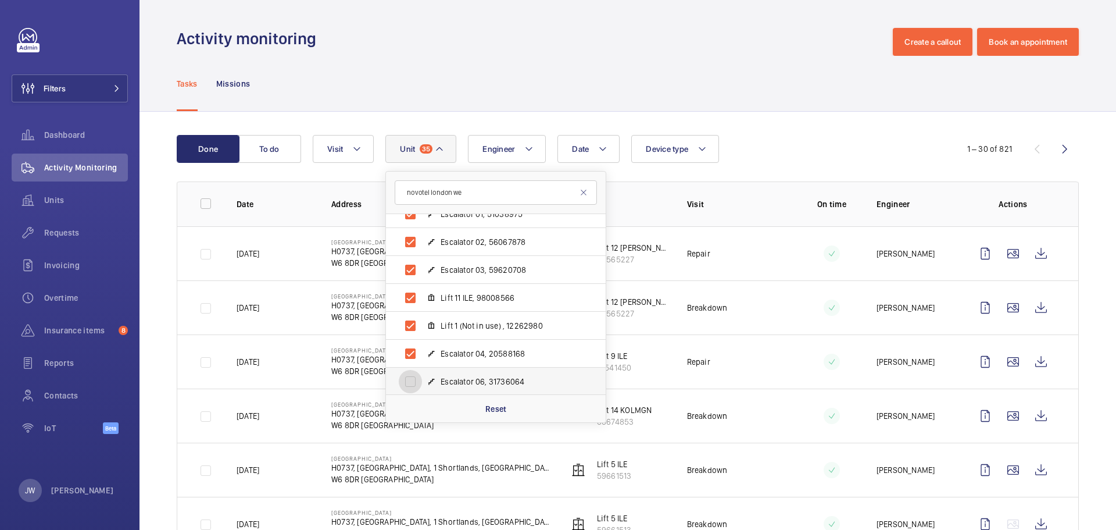
click at [412, 376] on input "Escalator 06, 31736064" at bounding box center [410, 381] width 23 height 23
checkbox input "true"
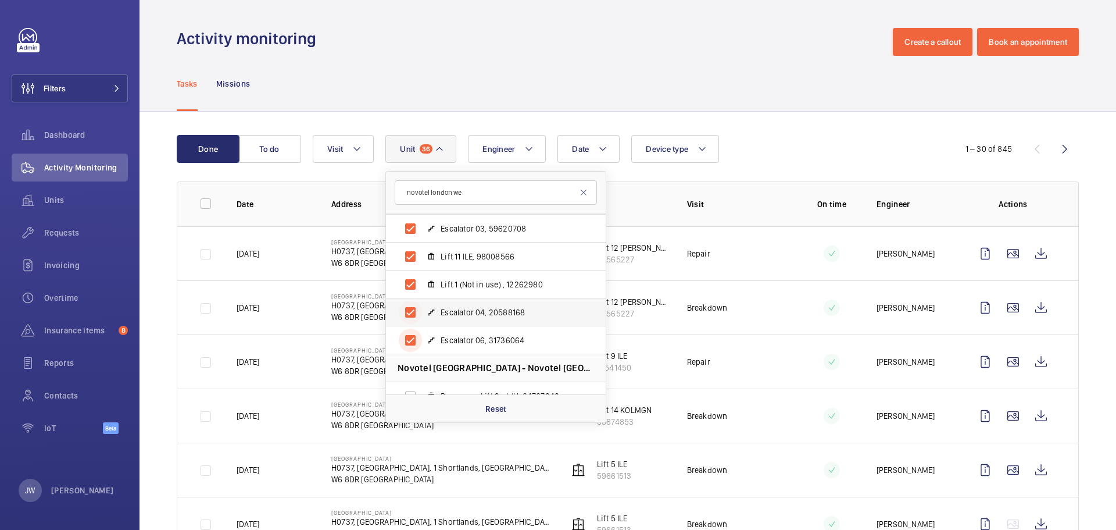
scroll to position [1105, 0]
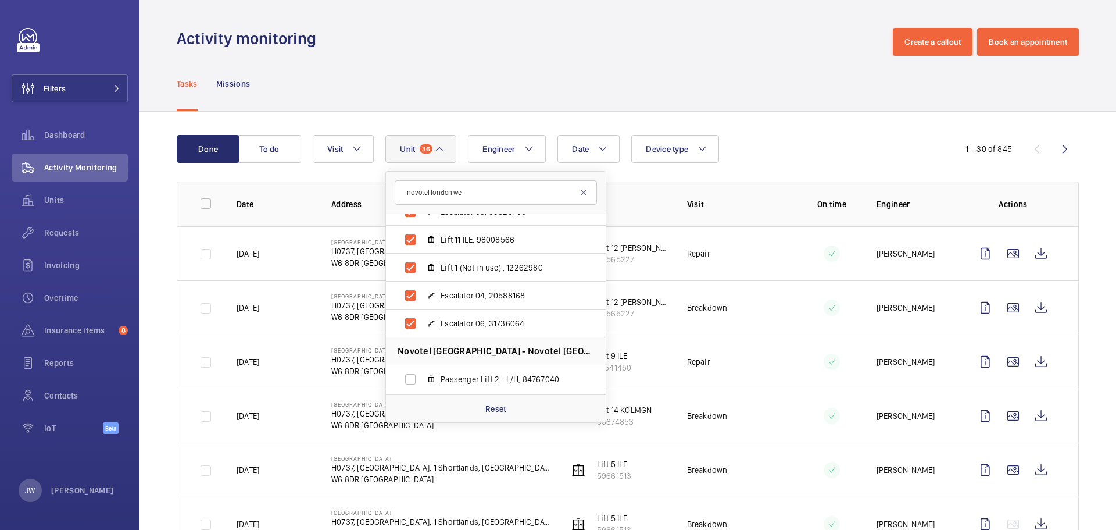
click at [654, 261] on td "Lift 12 [PERSON_NAME] 23565227" at bounding box center [609, 253] width 119 height 54
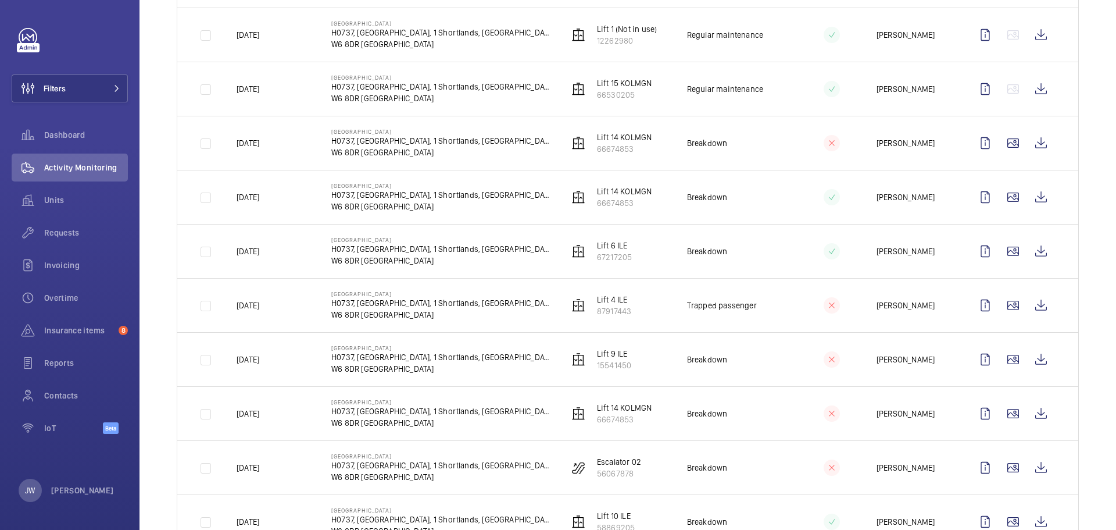
scroll to position [814, 0]
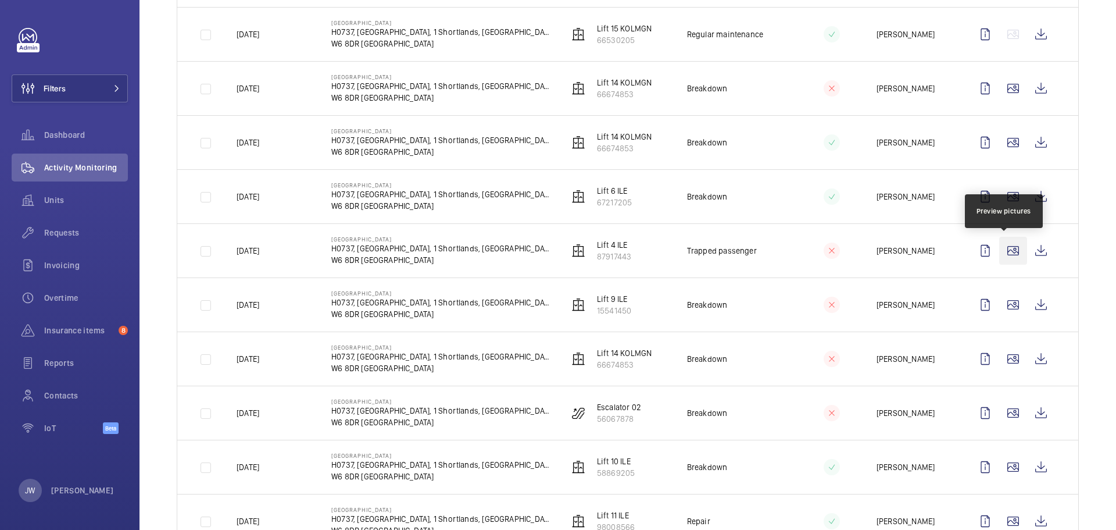
click at [1001, 250] on wm-front-icon-button at bounding box center [1013, 251] width 28 height 28
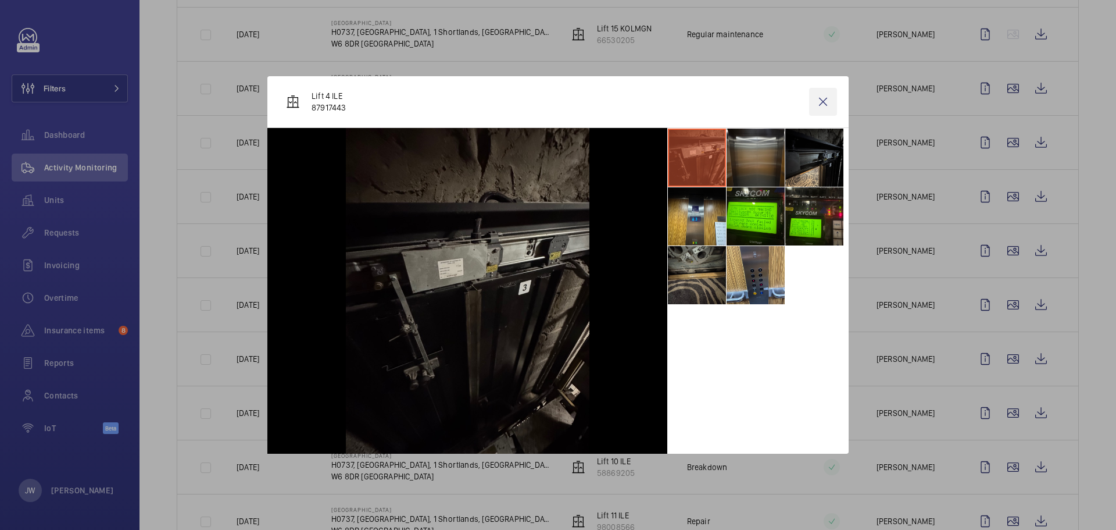
click at [821, 103] on wm-front-icon-button at bounding box center [823, 102] width 28 height 28
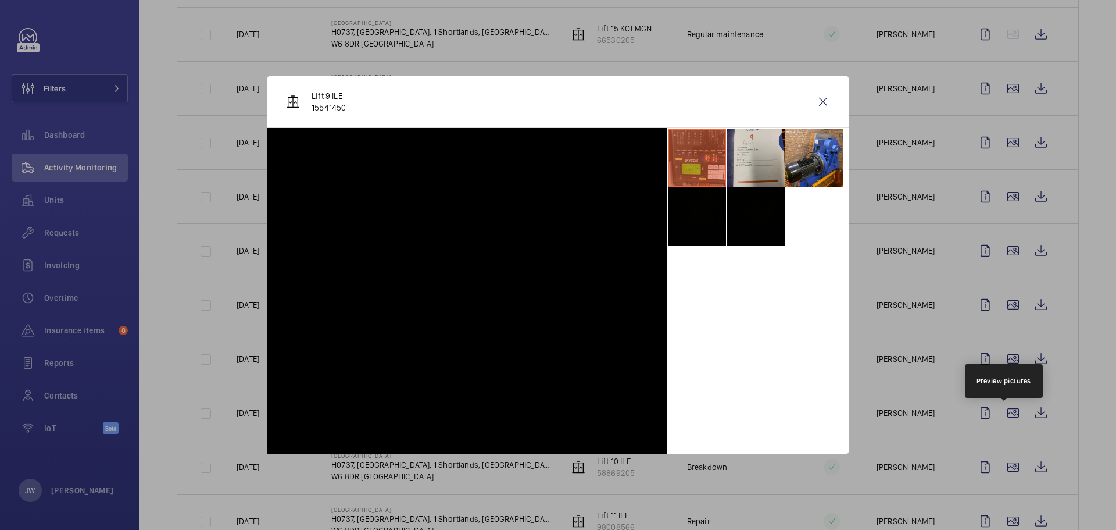
scroll to position [1347, 0]
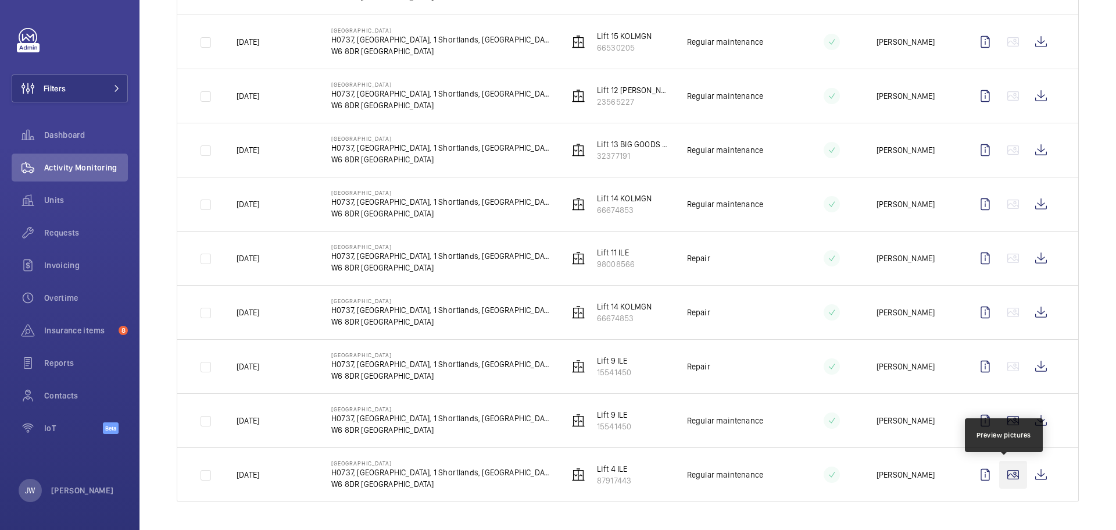
click at [1005, 471] on wm-front-icon-button at bounding box center [1013, 474] width 28 height 28
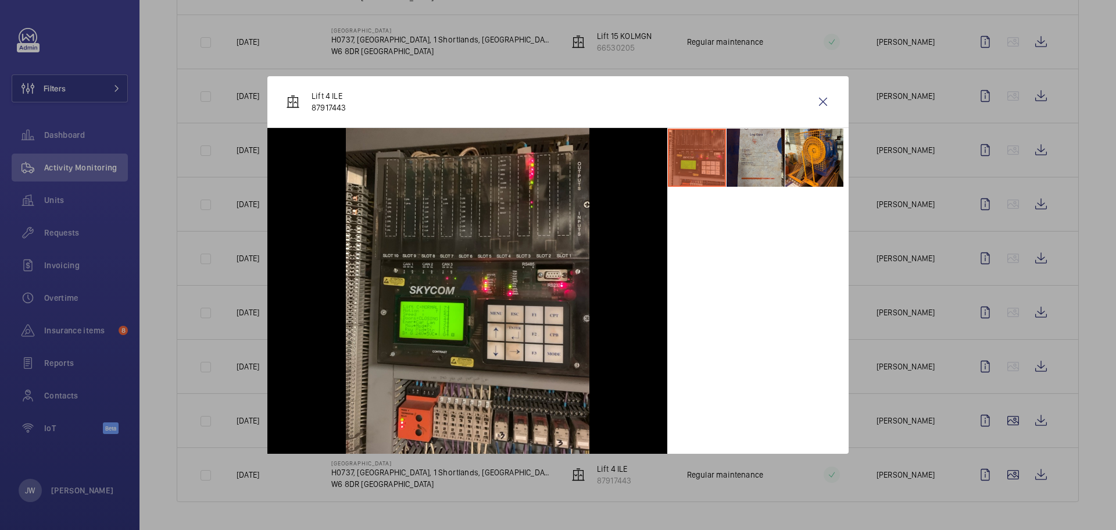
click at [755, 166] on li at bounding box center [756, 157] width 58 height 58
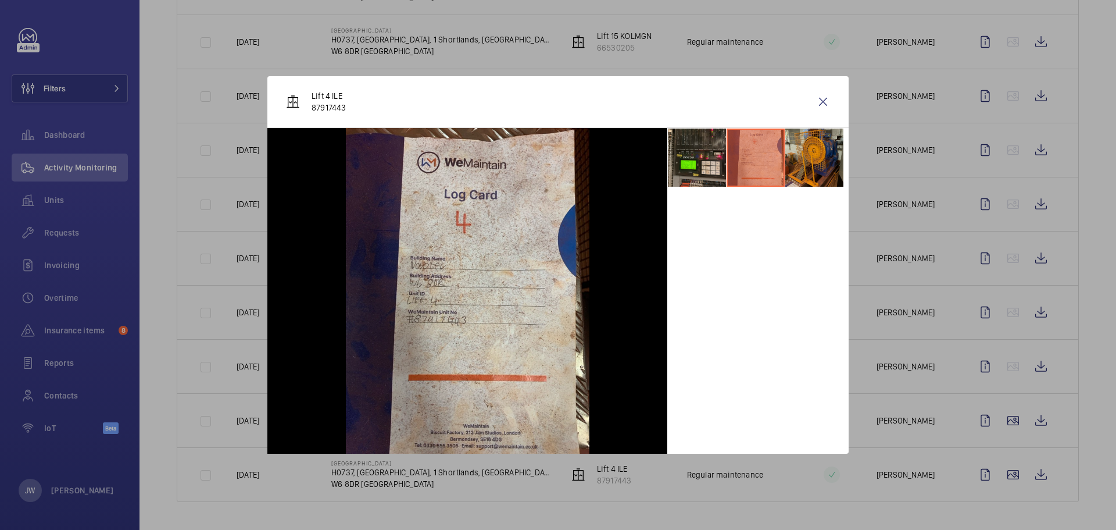
click at [795, 163] on li at bounding box center [814, 157] width 58 height 58
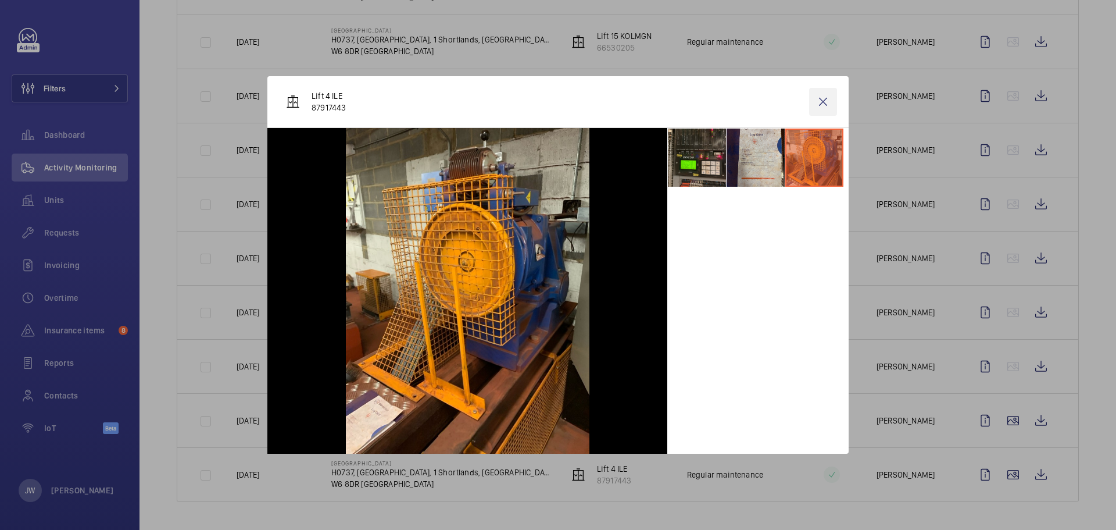
click at [826, 99] on wm-front-icon-button at bounding box center [823, 102] width 28 height 28
